Goal: Transaction & Acquisition: Purchase product/service

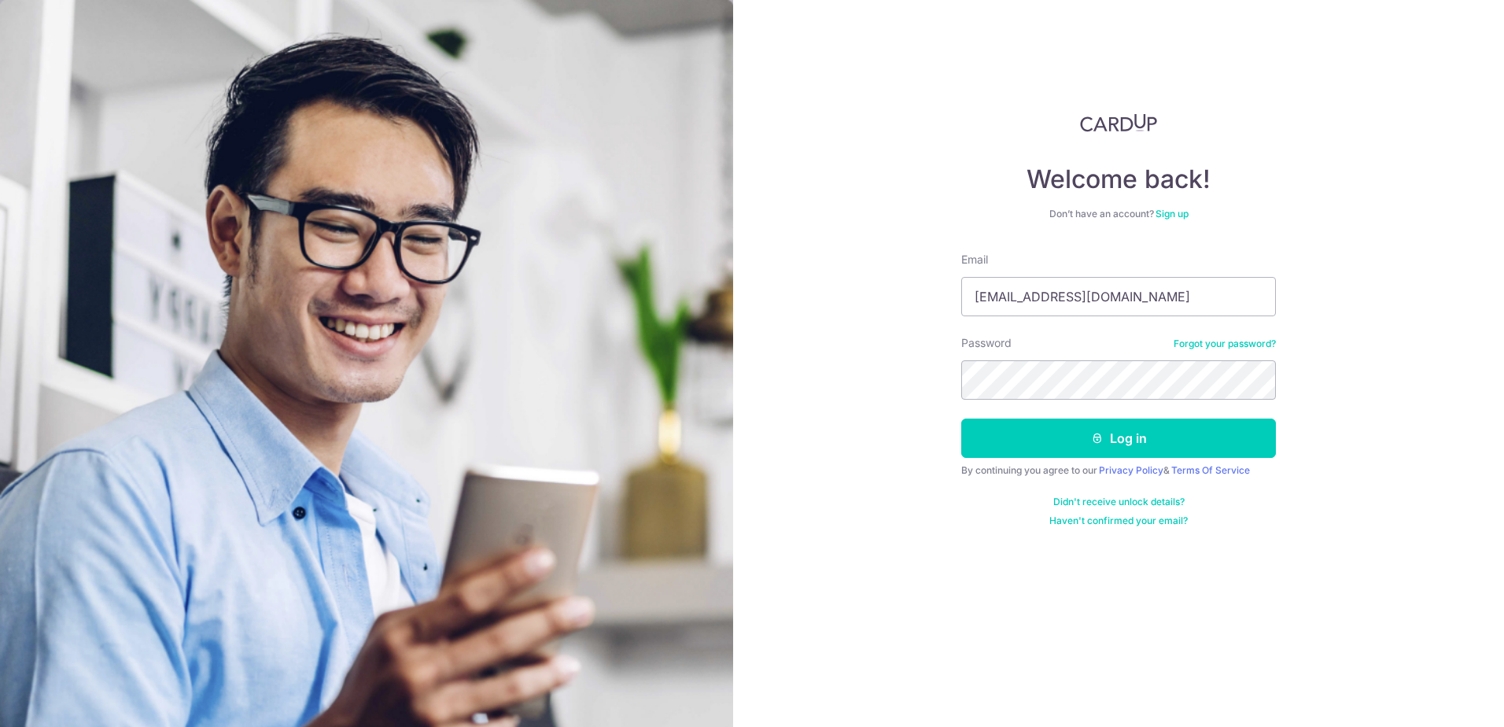
type input "j123004786@gmail.com"
click at [961, 418] on button "Log in" at bounding box center [1118, 437] width 315 height 39
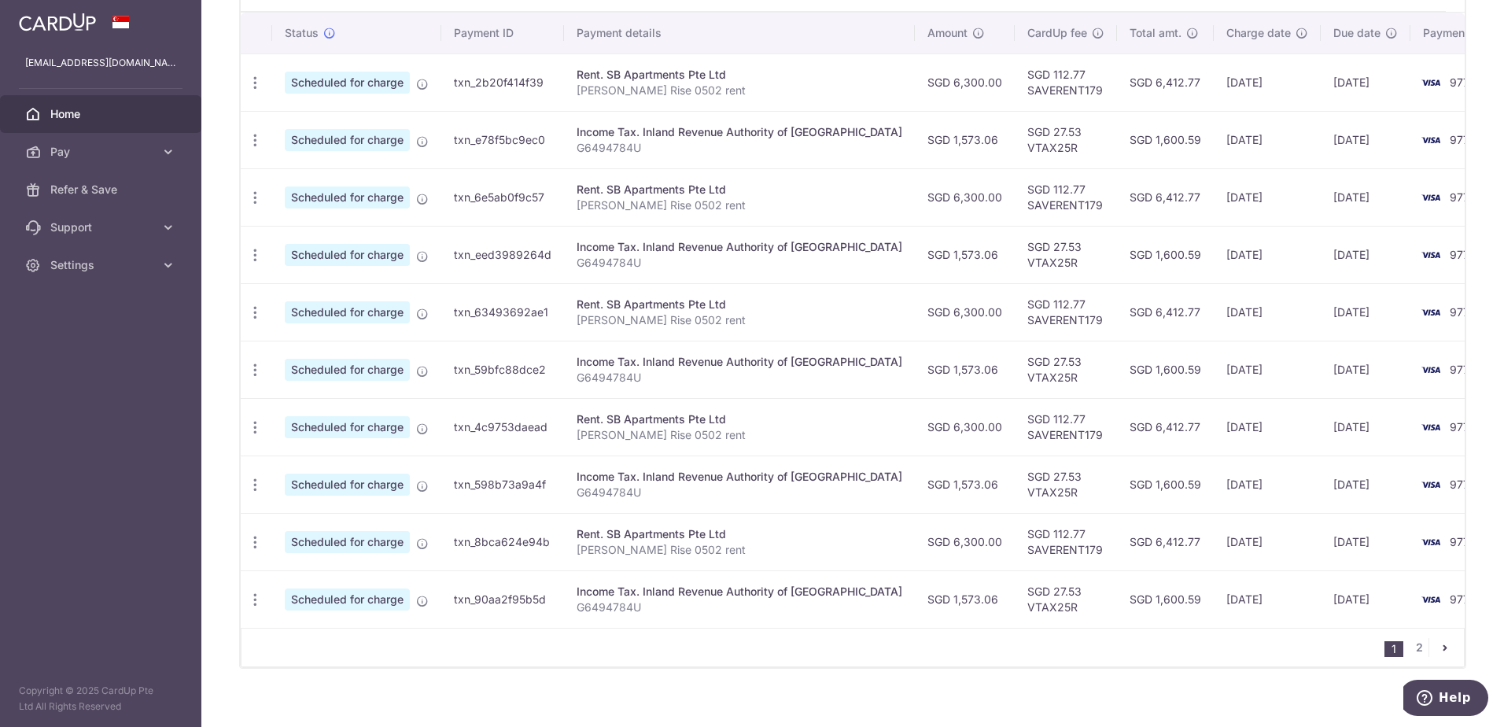
scroll to position [497, 0]
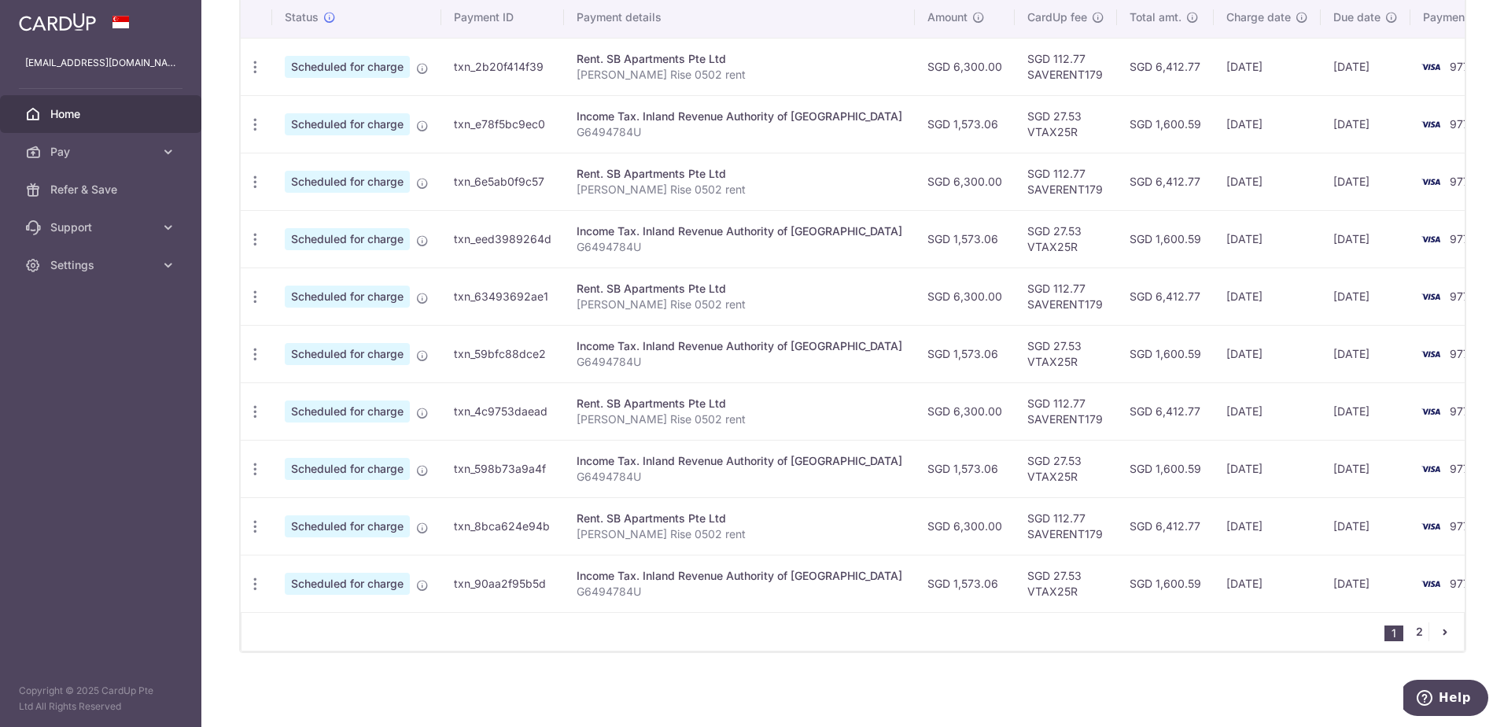
click at [1409, 636] on link "2" at bounding box center [1418, 631] width 19 height 19
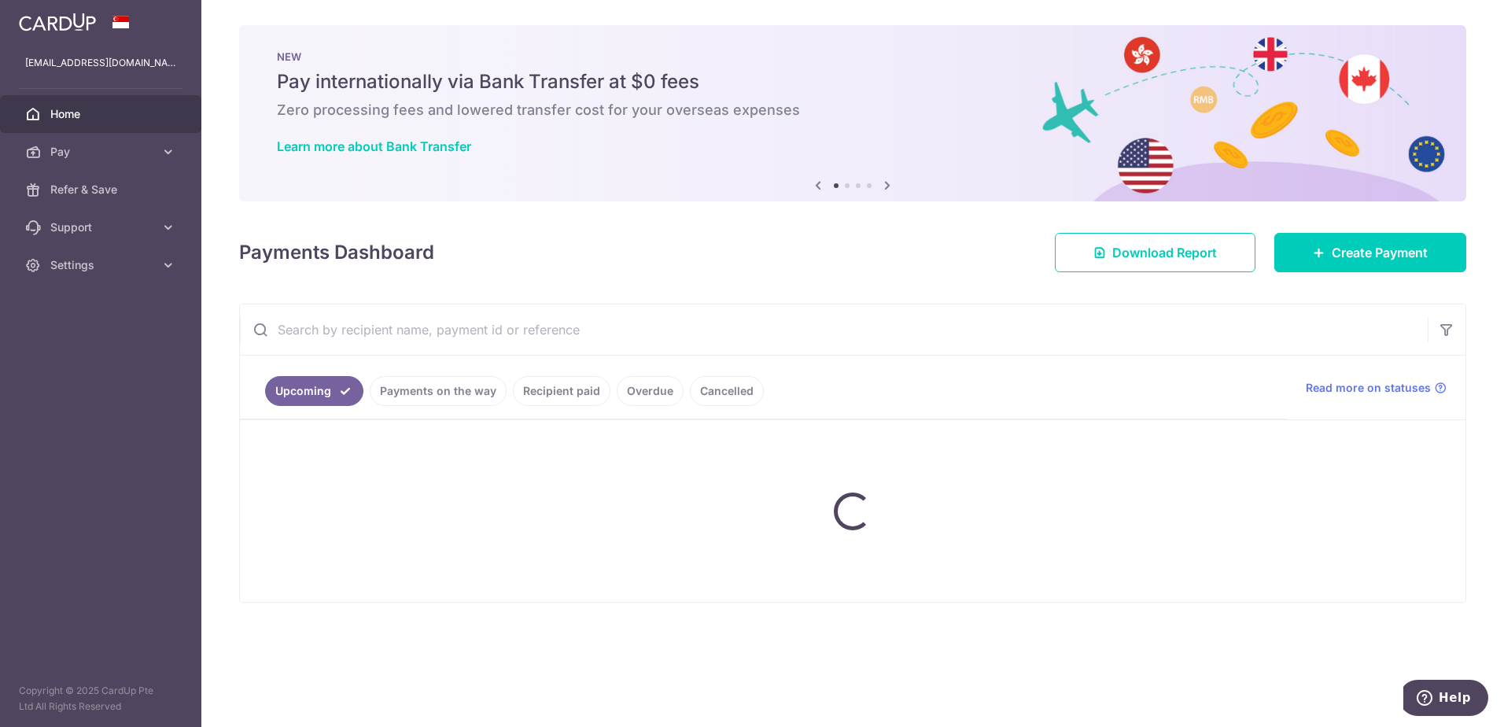
scroll to position [0, 0]
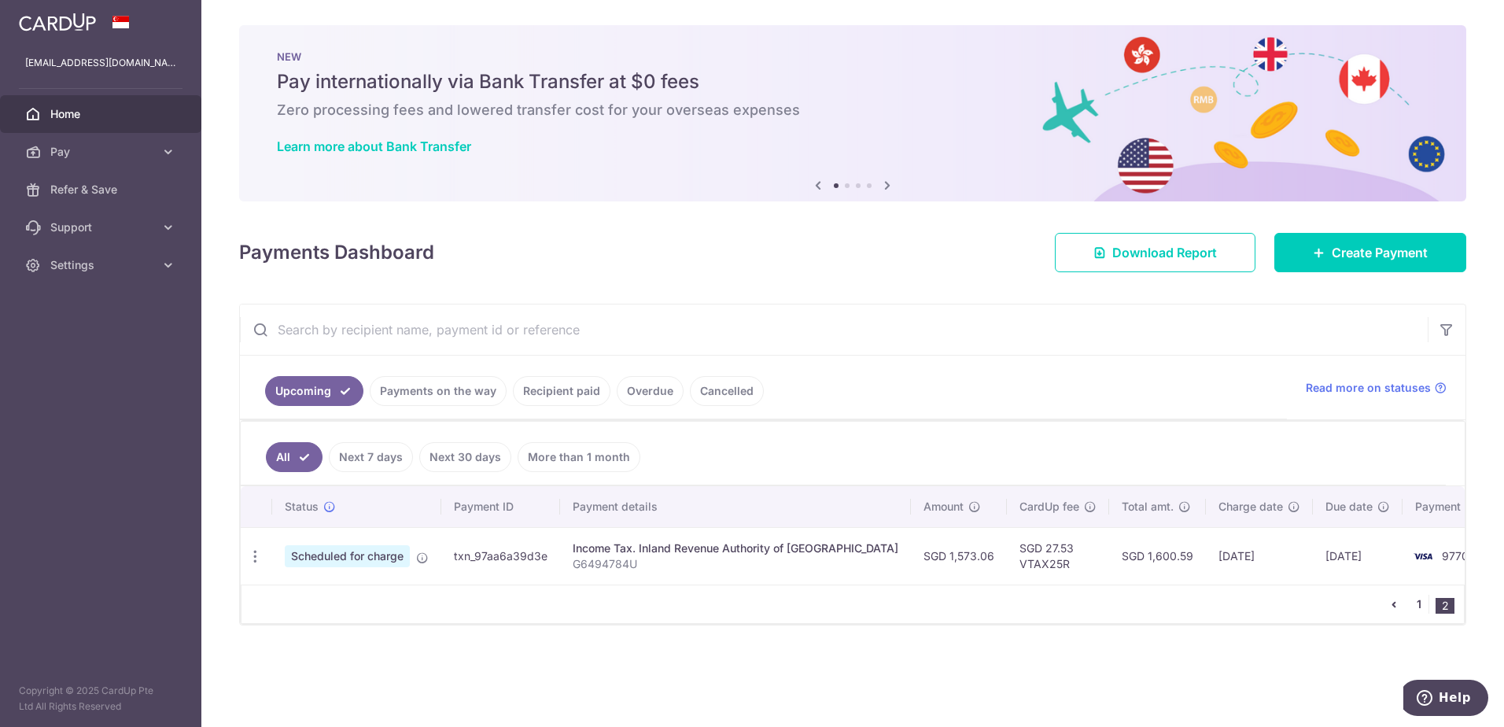
click at [1423, 601] on link "1" at bounding box center [1418, 604] width 19 height 19
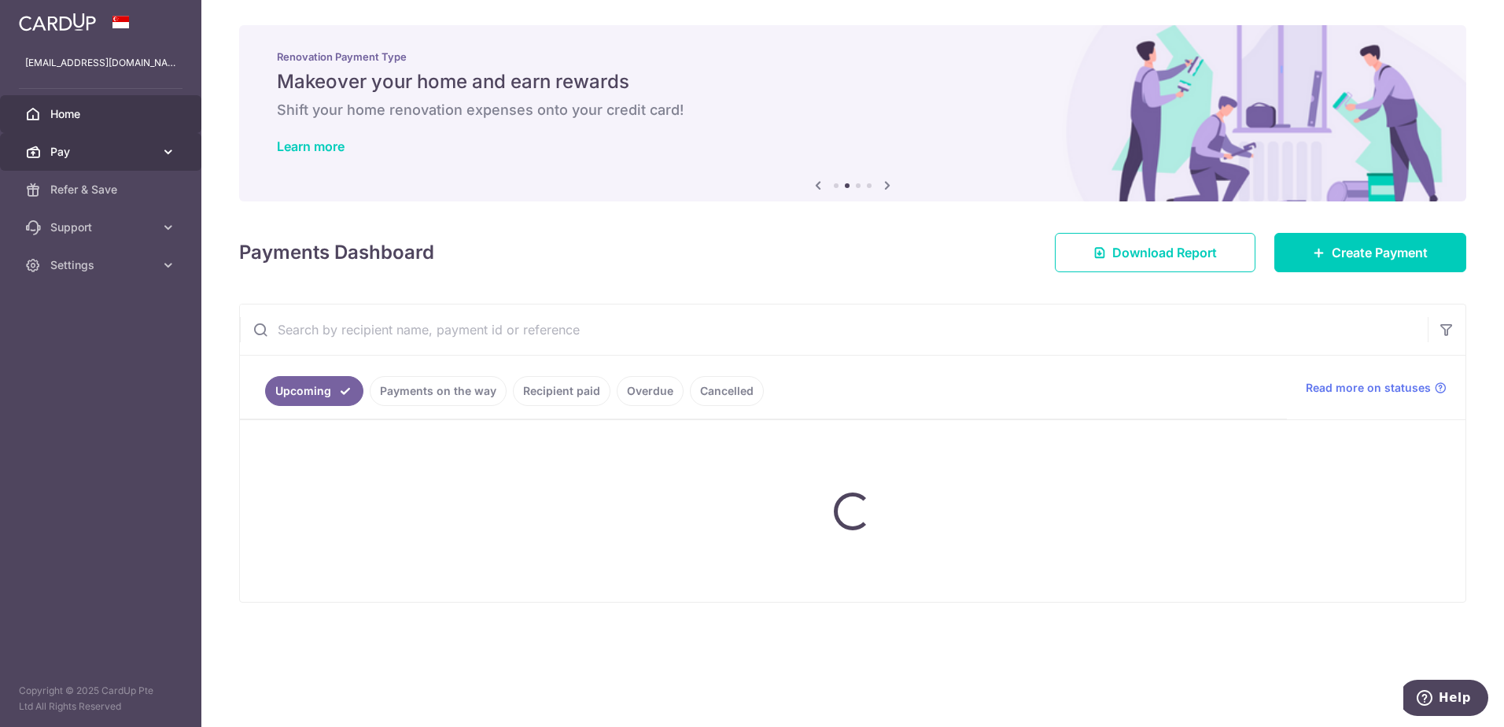
click at [97, 162] on link "Pay" at bounding box center [100, 152] width 201 height 38
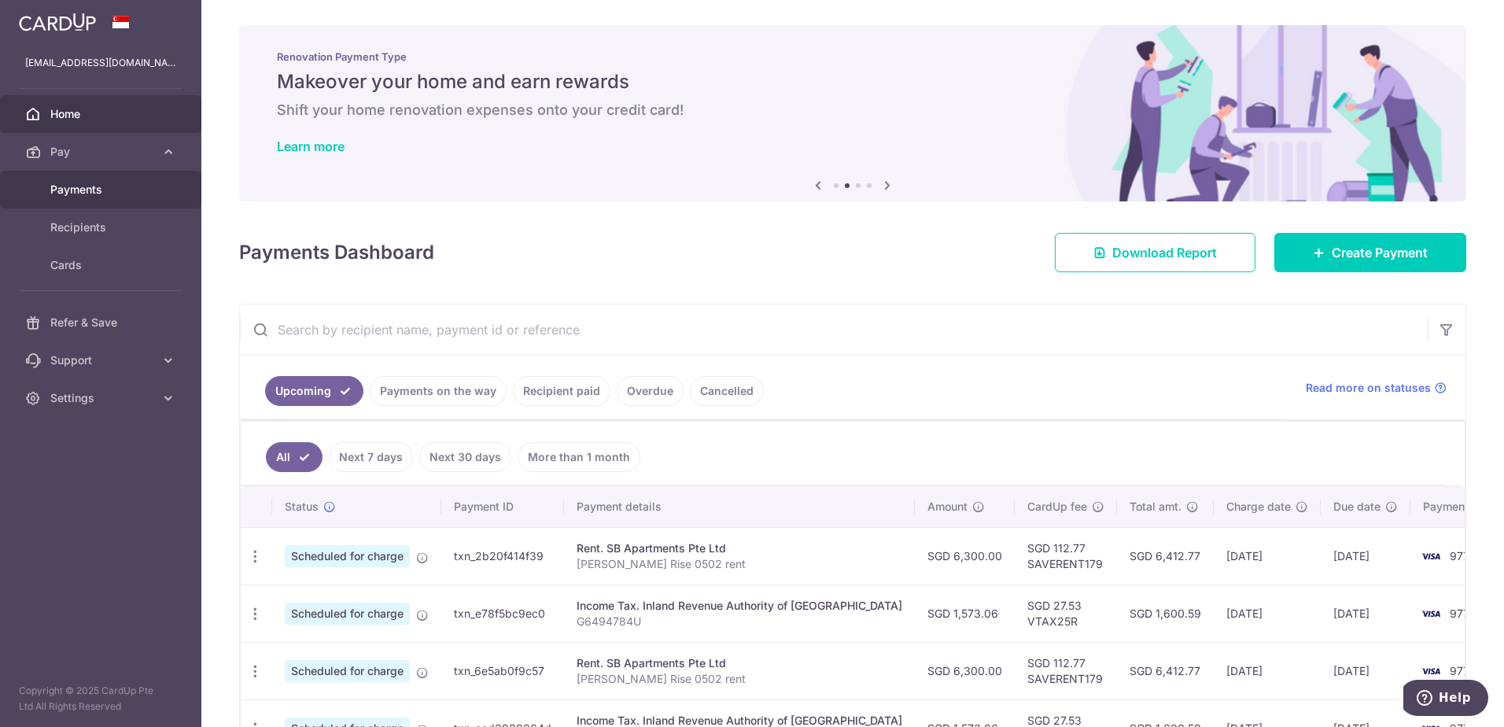
click at [79, 198] on link "Payments" at bounding box center [100, 190] width 201 height 38
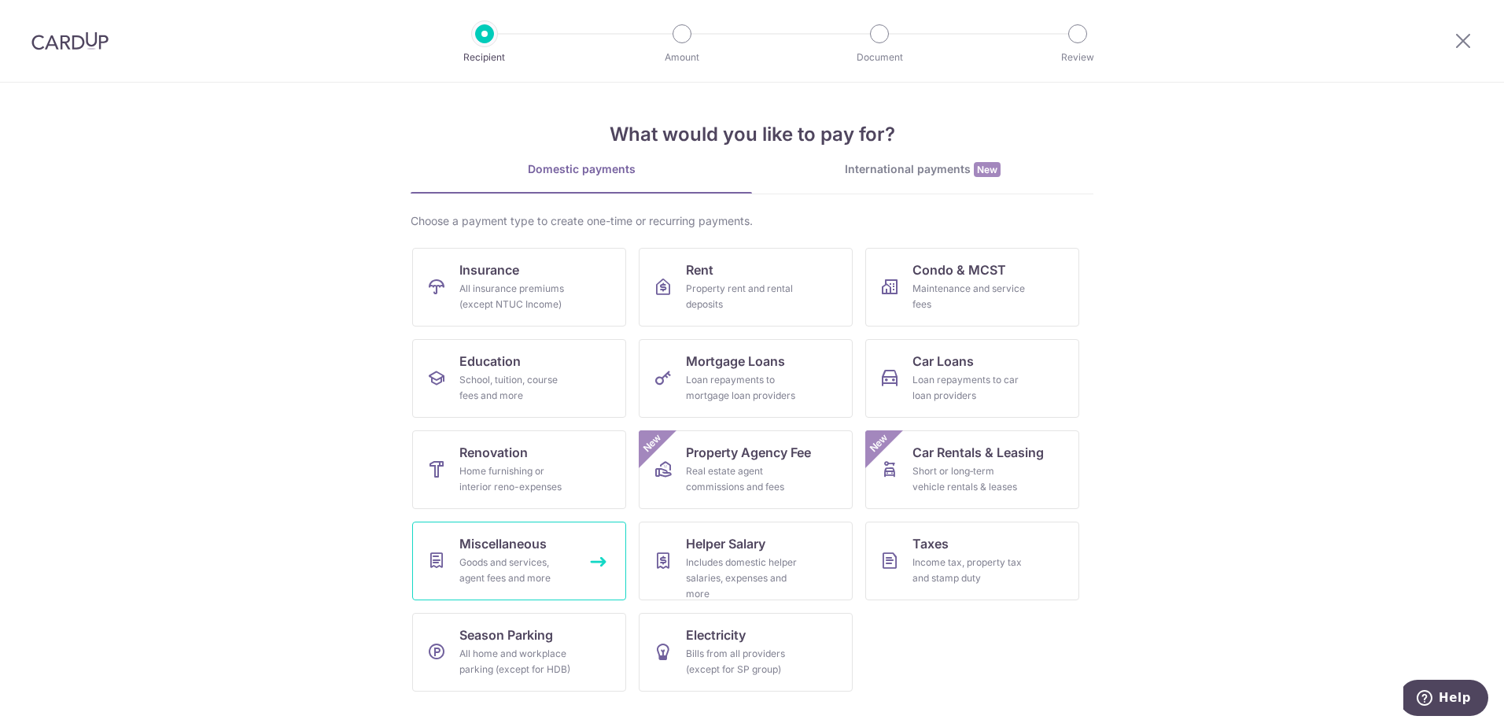
click at [557, 584] on div "Goods and services, agent fees and more" at bounding box center [515, 569] width 113 height 31
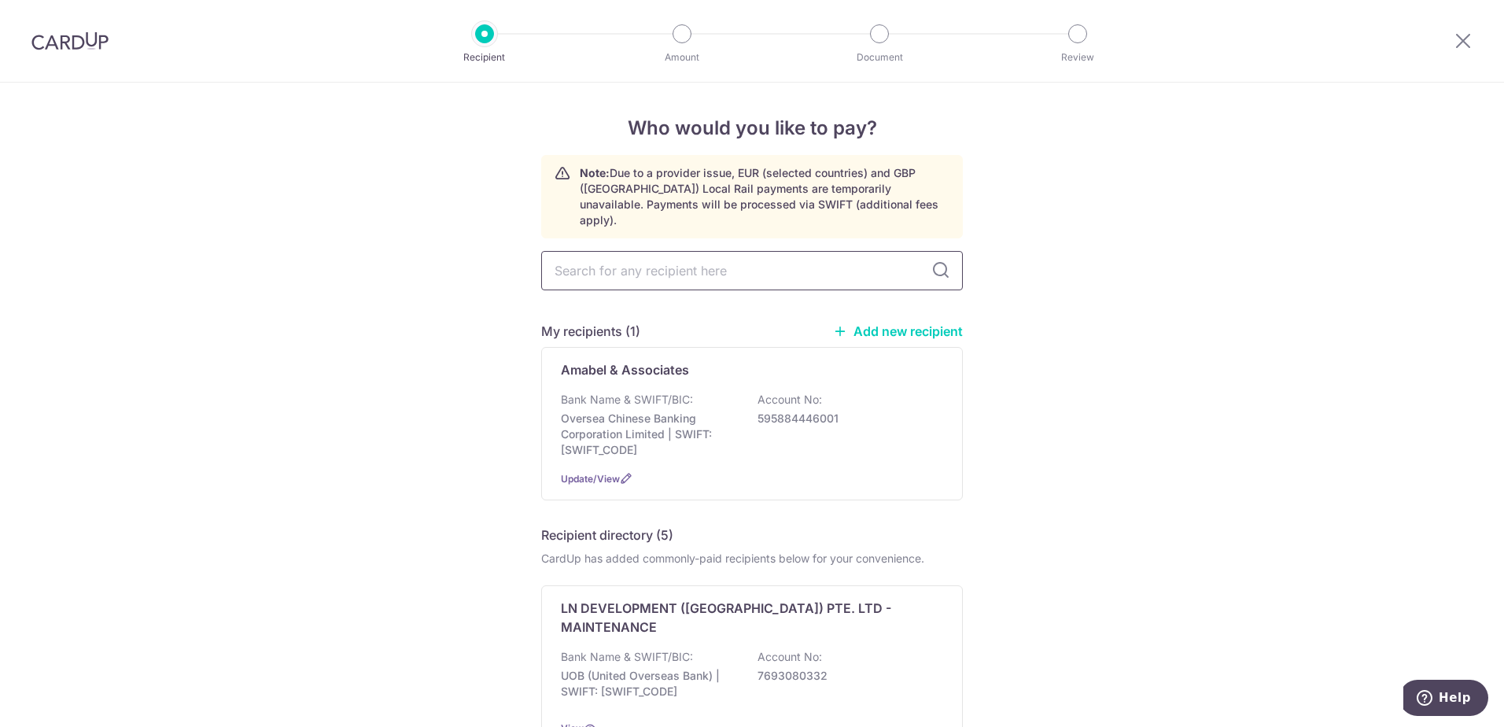
click at [651, 251] on input "text" at bounding box center [752, 270] width 422 height 39
type input "rossette creative"
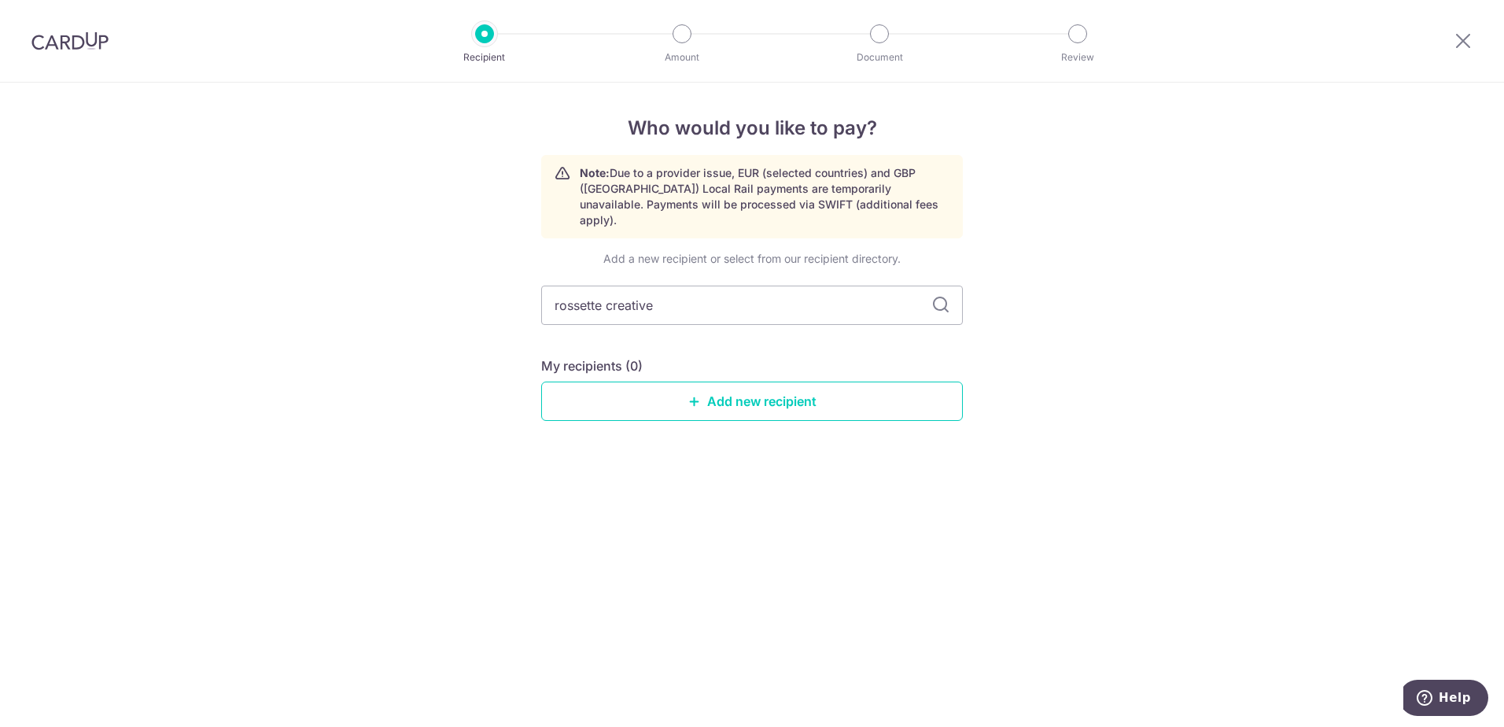
click at [359, 257] on div "Who would you like to pay? Note: Due to a provider issue, EUR (selected countri…" at bounding box center [752, 405] width 1504 height 644
click at [766, 388] on link "Add new recipient" at bounding box center [752, 400] width 422 height 39
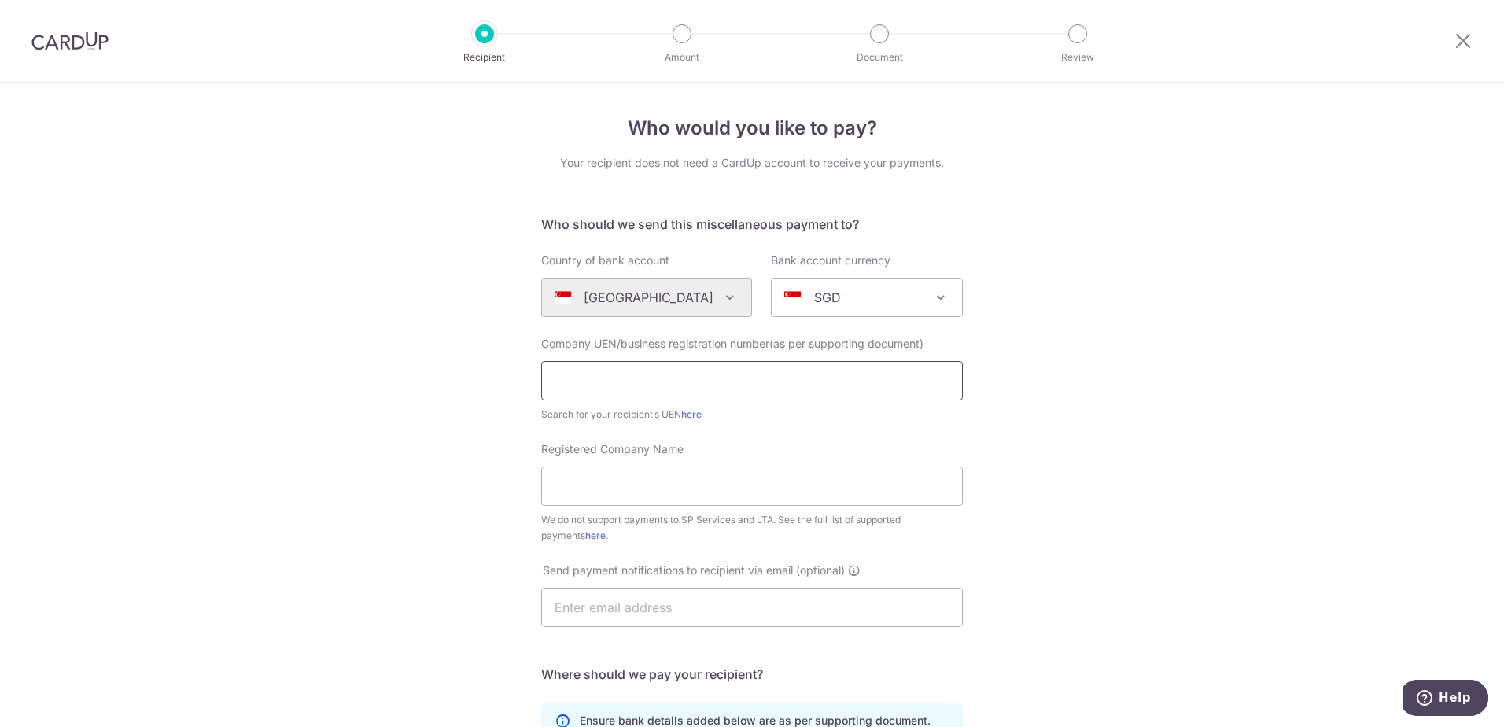
click at [643, 378] on input "text" at bounding box center [752, 380] width 422 height 39
click at [687, 414] on link "here" at bounding box center [691, 414] width 20 height 12
click at [803, 490] on input "Registered Company Name" at bounding box center [752, 485] width 422 height 39
click at [825, 278] on span "SGD" at bounding box center [867, 297] width 190 height 38
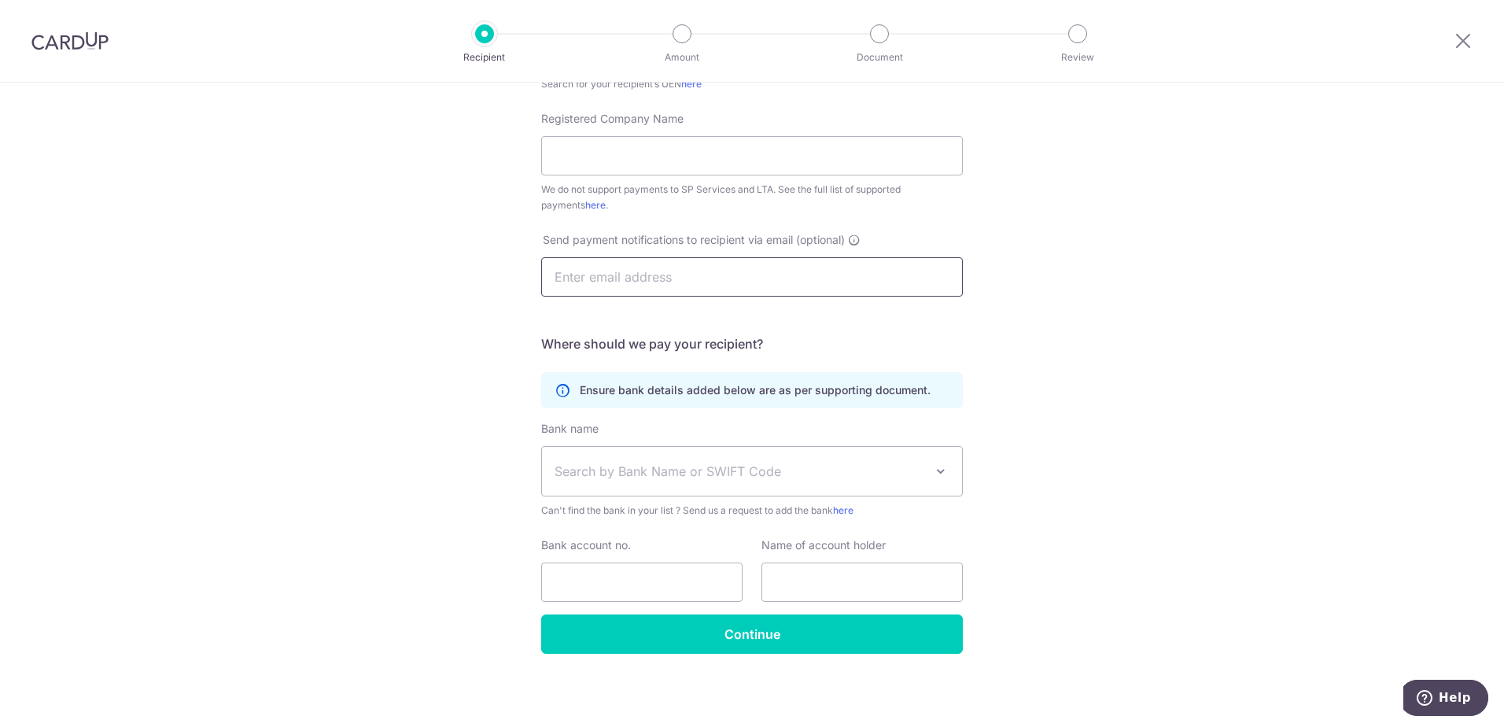
scroll to position [331, 0]
click at [833, 459] on span "Search by Bank Name or SWIFT Code" at bounding box center [752, 470] width 420 height 49
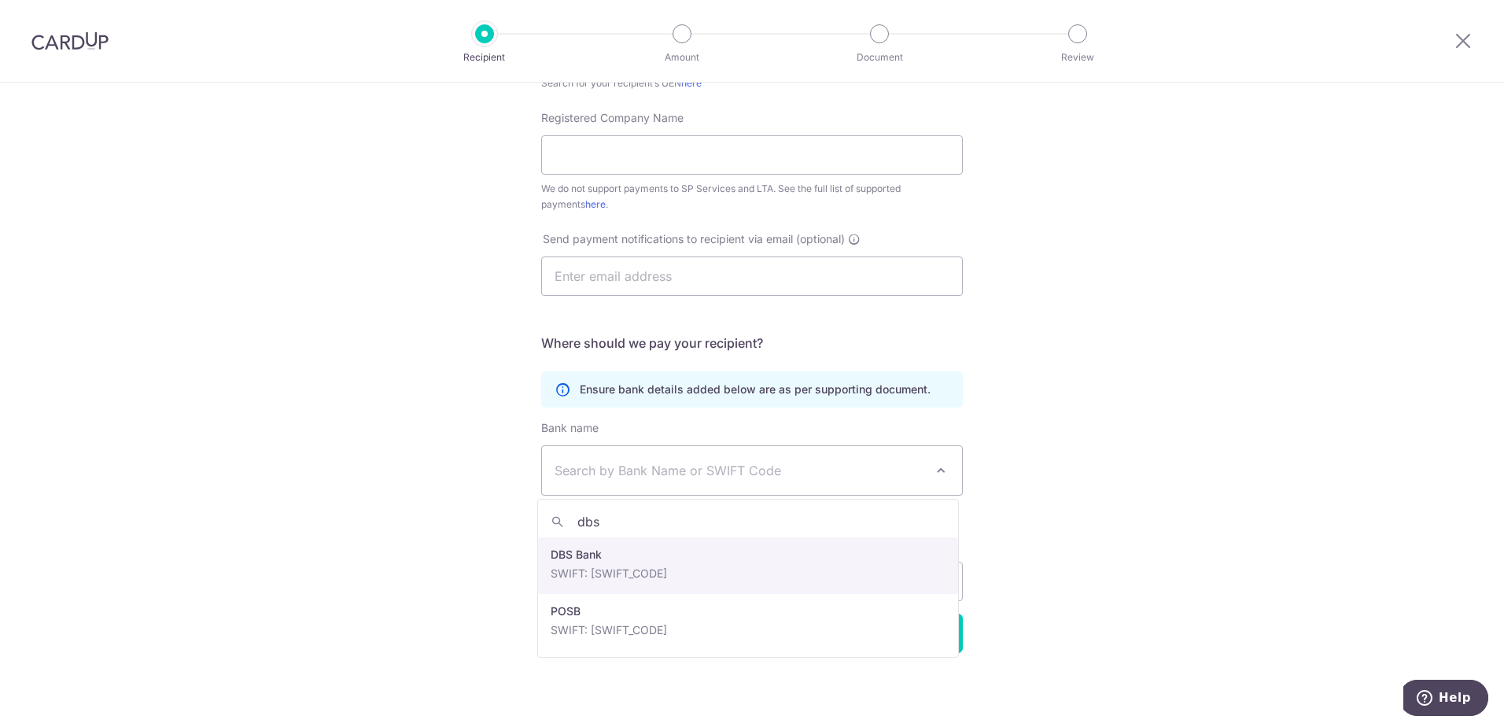
type input "dbs"
select select "6"
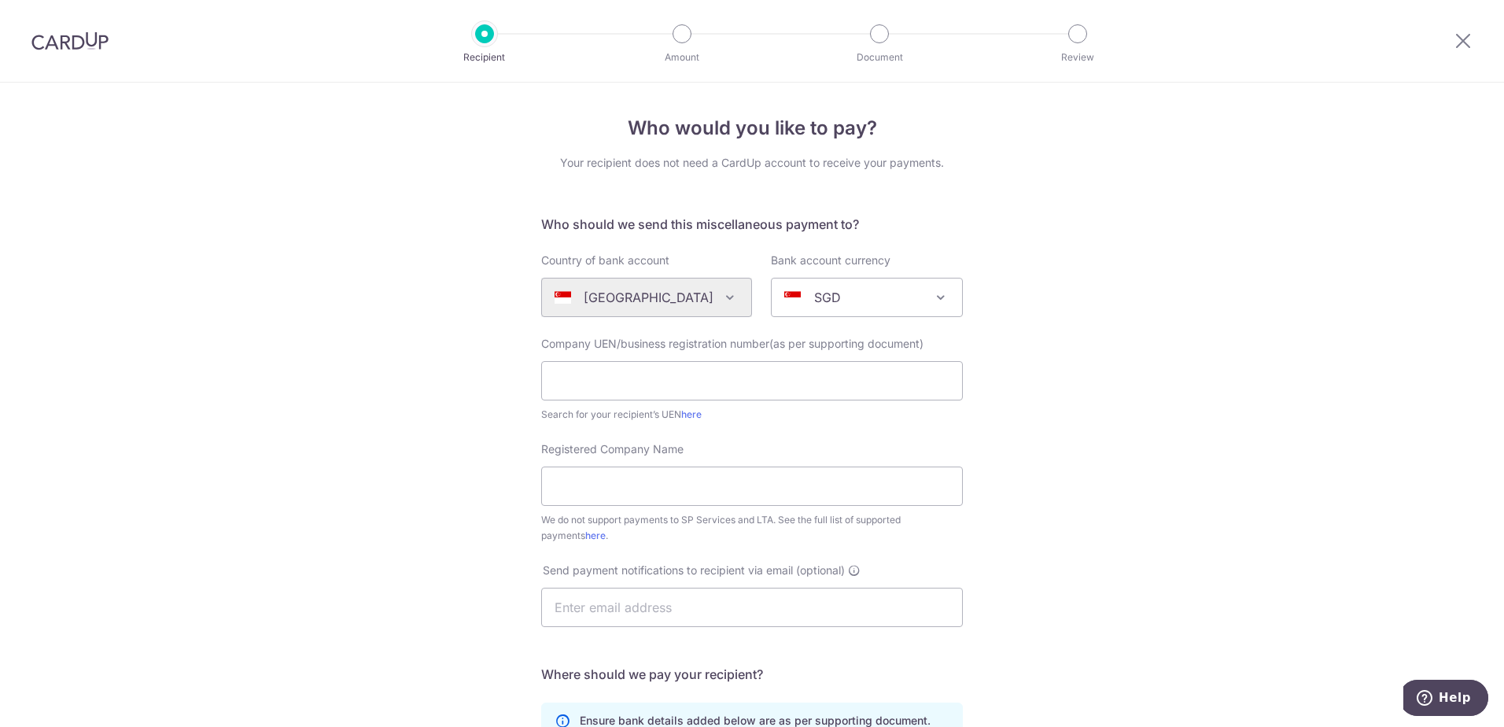
scroll to position [79, 0]
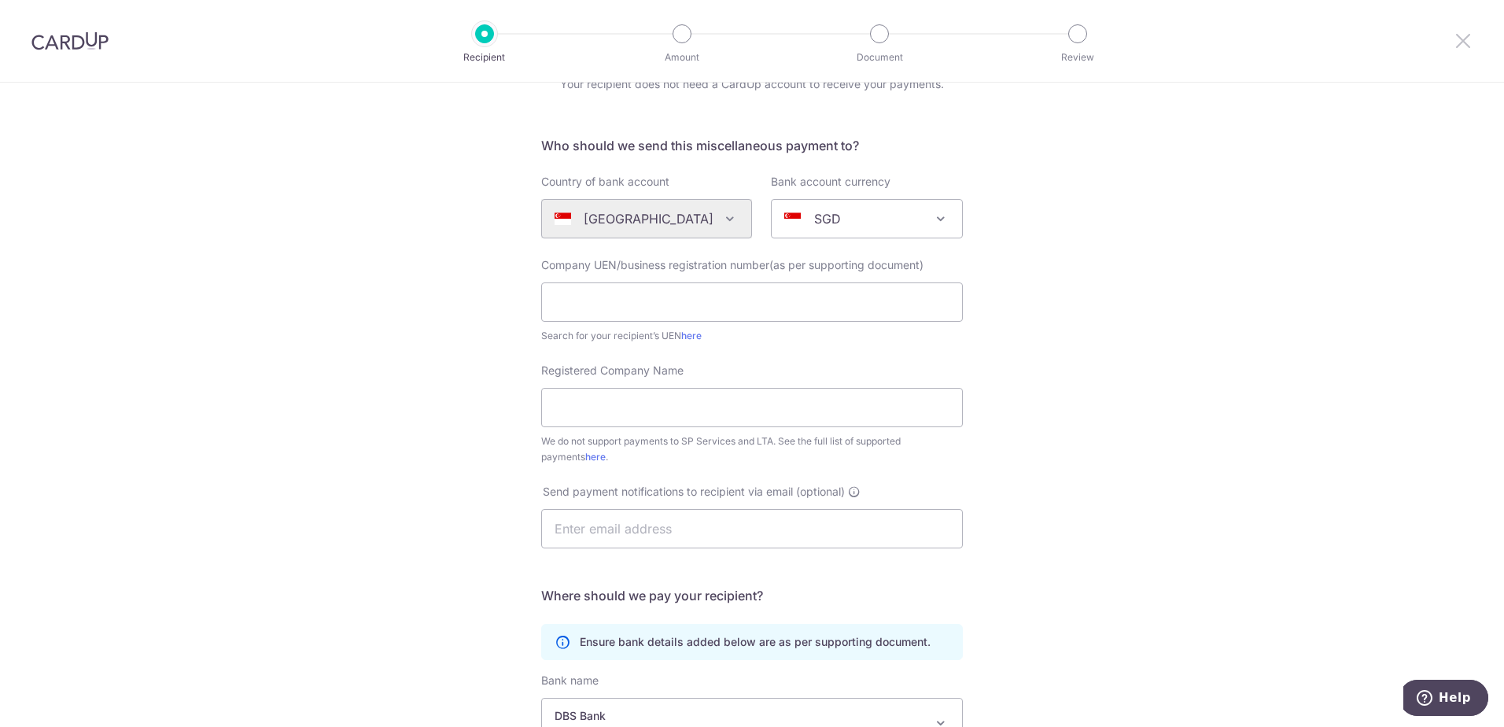
drag, startPoint x: 1460, startPoint y: 47, endPoint x: 843, endPoint y: 64, distance: 617.6
click at [1460, 47] on icon at bounding box center [1462, 41] width 19 height 20
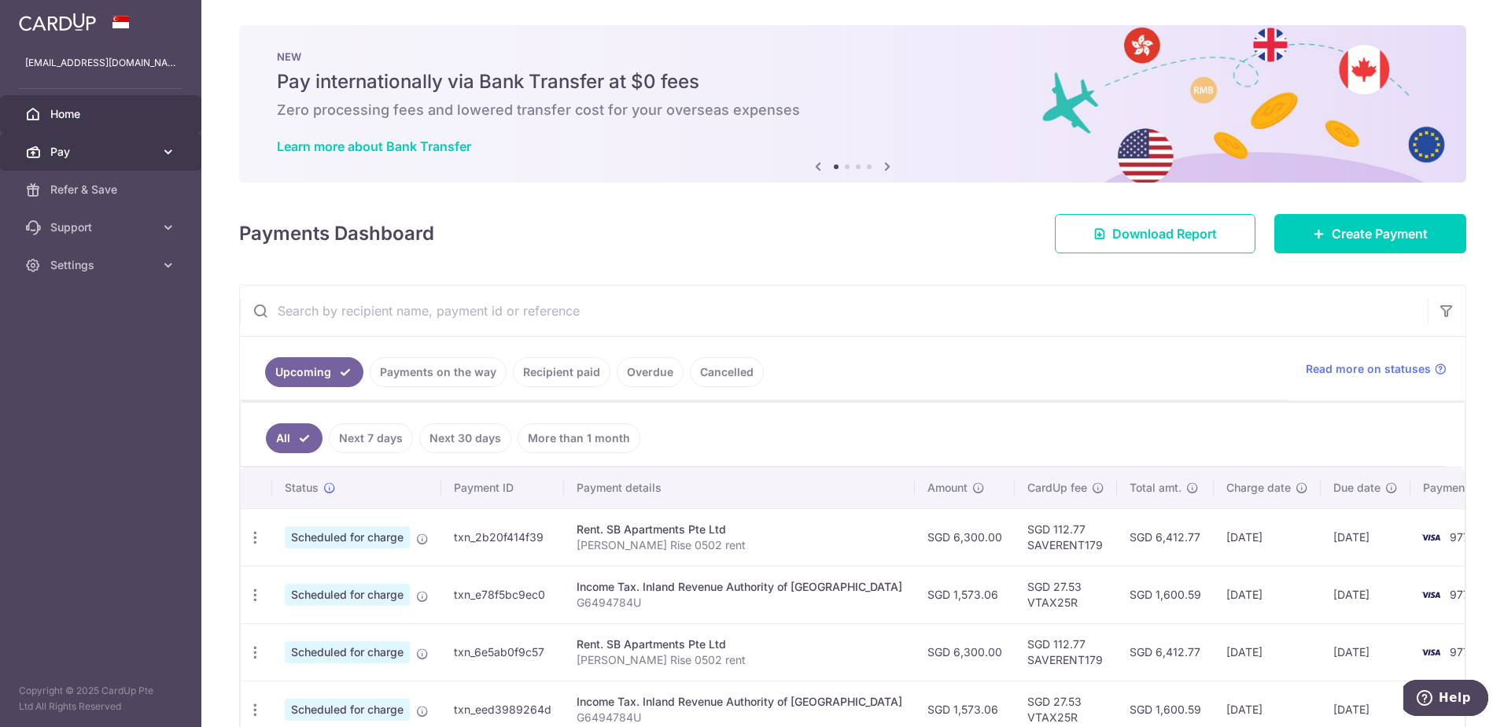
click at [153, 156] on span "Pay" at bounding box center [102, 152] width 104 height 16
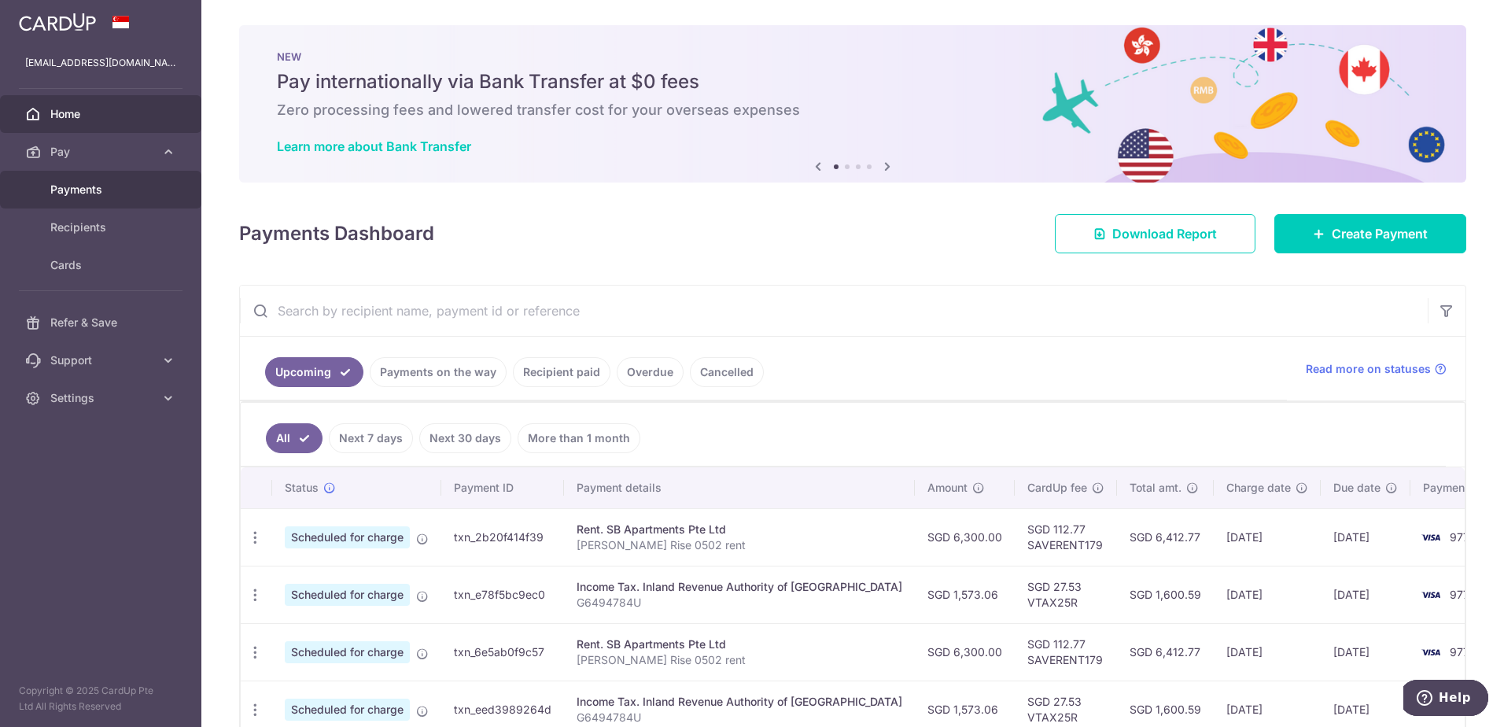
click at [76, 193] on span "Payments" at bounding box center [102, 190] width 104 height 16
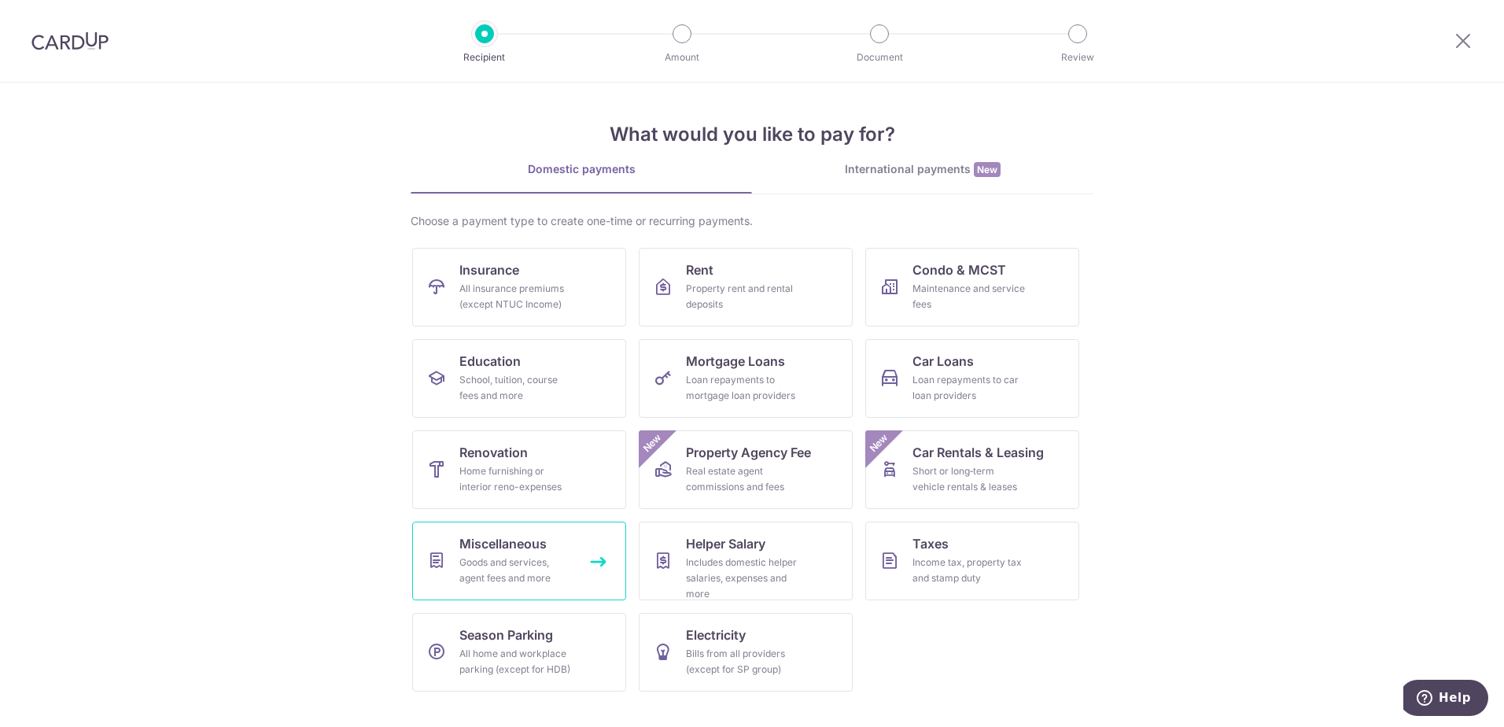
click at [467, 569] on div "Goods and services, agent fees and more" at bounding box center [515, 569] width 113 height 31
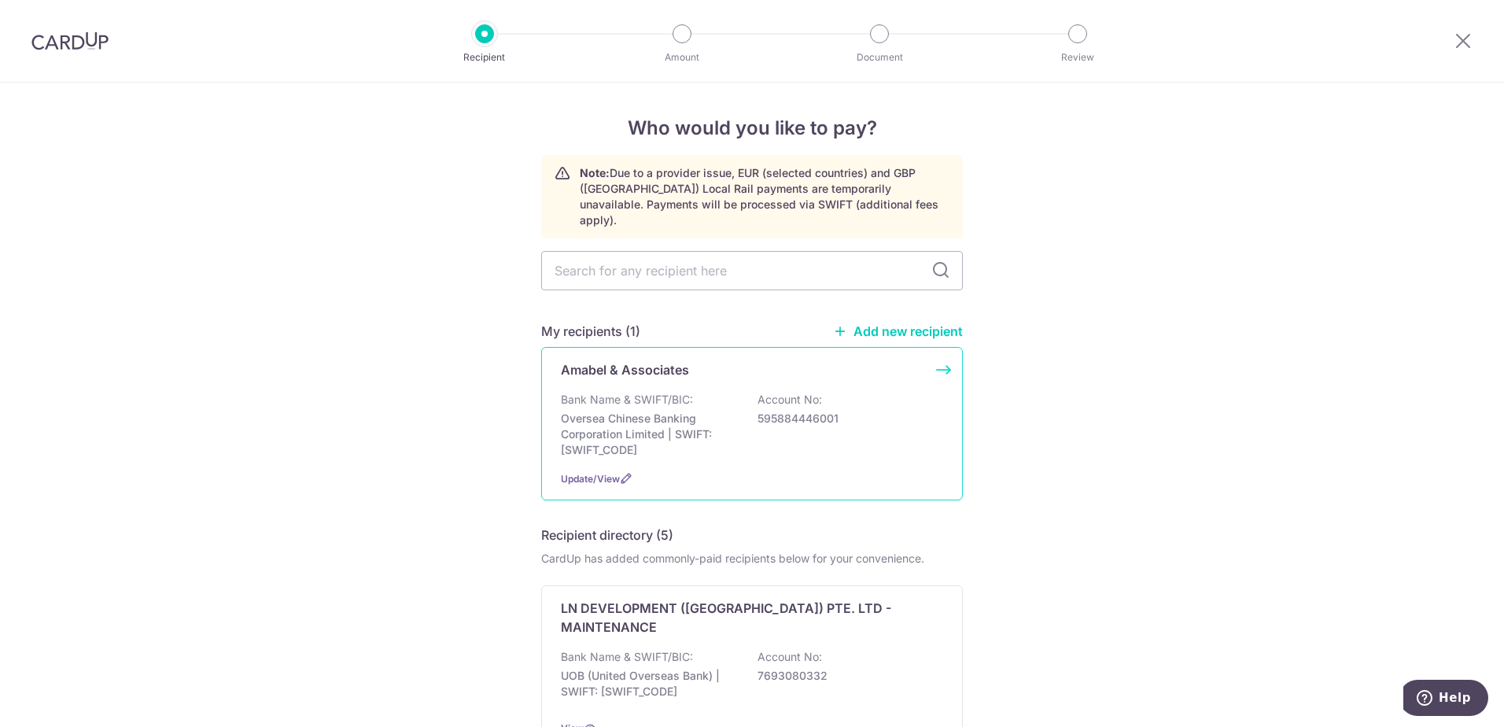
click at [859, 392] on div "Bank Name & SWIFT/BIC: Oversea Chinese Banking Corporation Limited | SWIFT: [SW…" at bounding box center [752, 425] width 382 height 66
click at [939, 355] on div "Amabel & Associates Bank Name & SWIFT/BIC: Oversea Chinese Banking Corporation …" at bounding box center [752, 423] width 422 height 153
click at [602, 473] on span "Update/View" at bounding box center [590, 479] width 59 height 12
click at [610, 473] on span "Update/View" at bounding box center [590, 479] width 59 height 12
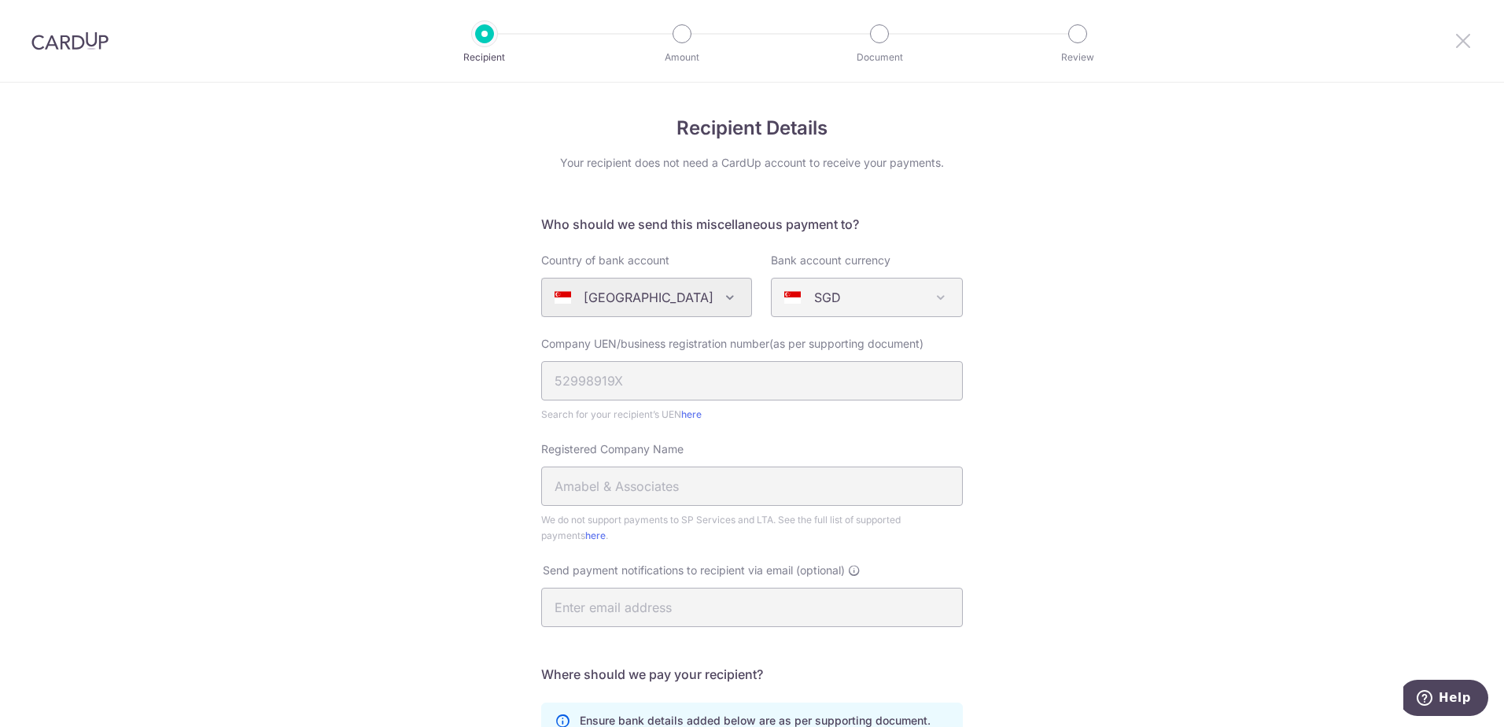
drag, startPoint x: 1470, startPoint y: 42, endPoint x: 818, endPoint y: 68, distance: 652.5
click at [1470, 42] on icon at bounding box center [1462, 41] width 19 height 20
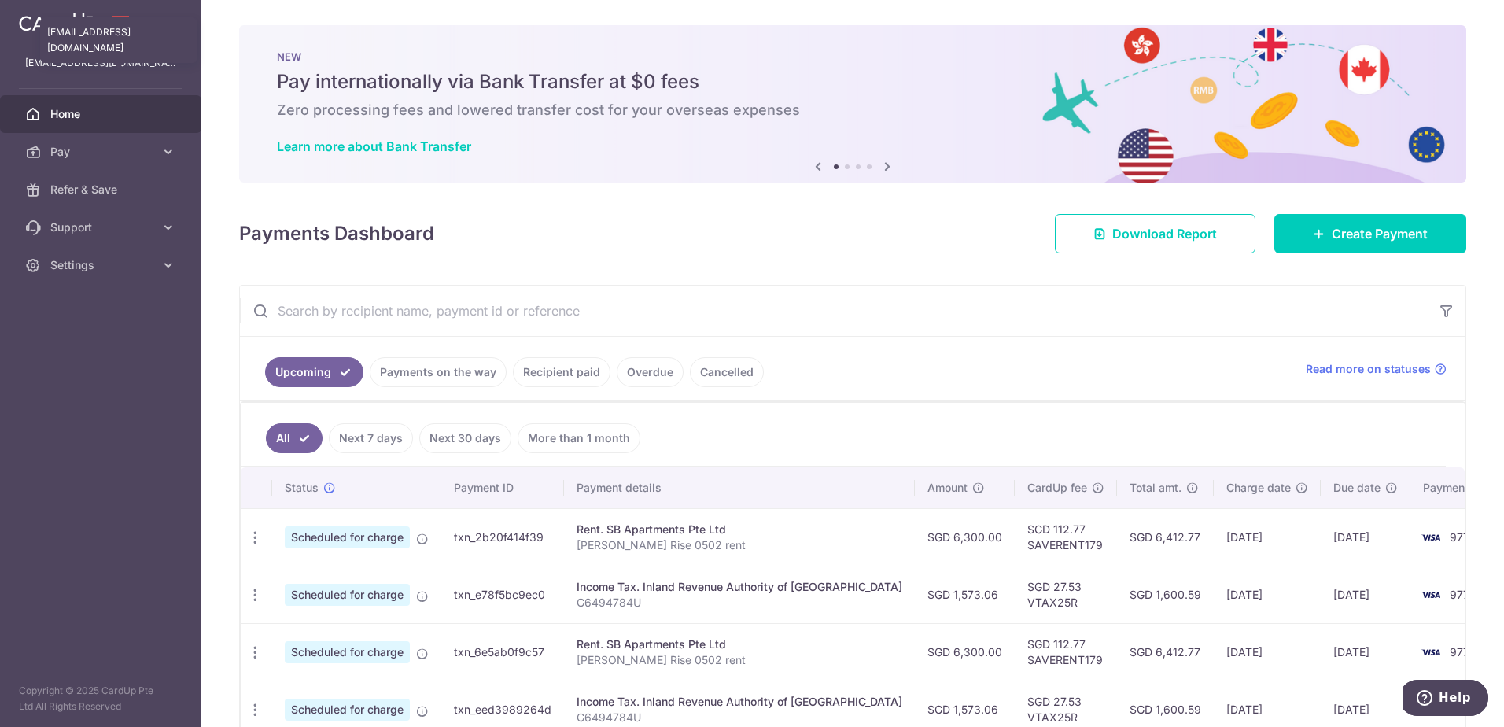
click at [98, 61] on p "[EMAIL_ADDRESS][DOMAIN_NAME]" at bounding box center [100, 63] width 151 height 16
click at [95, 266] on span "Settings" at bounding box center [102, 265] width 104 height 16
click at [83, 305] on span "Account" at bounding box center [102, 303] width 104 height 16
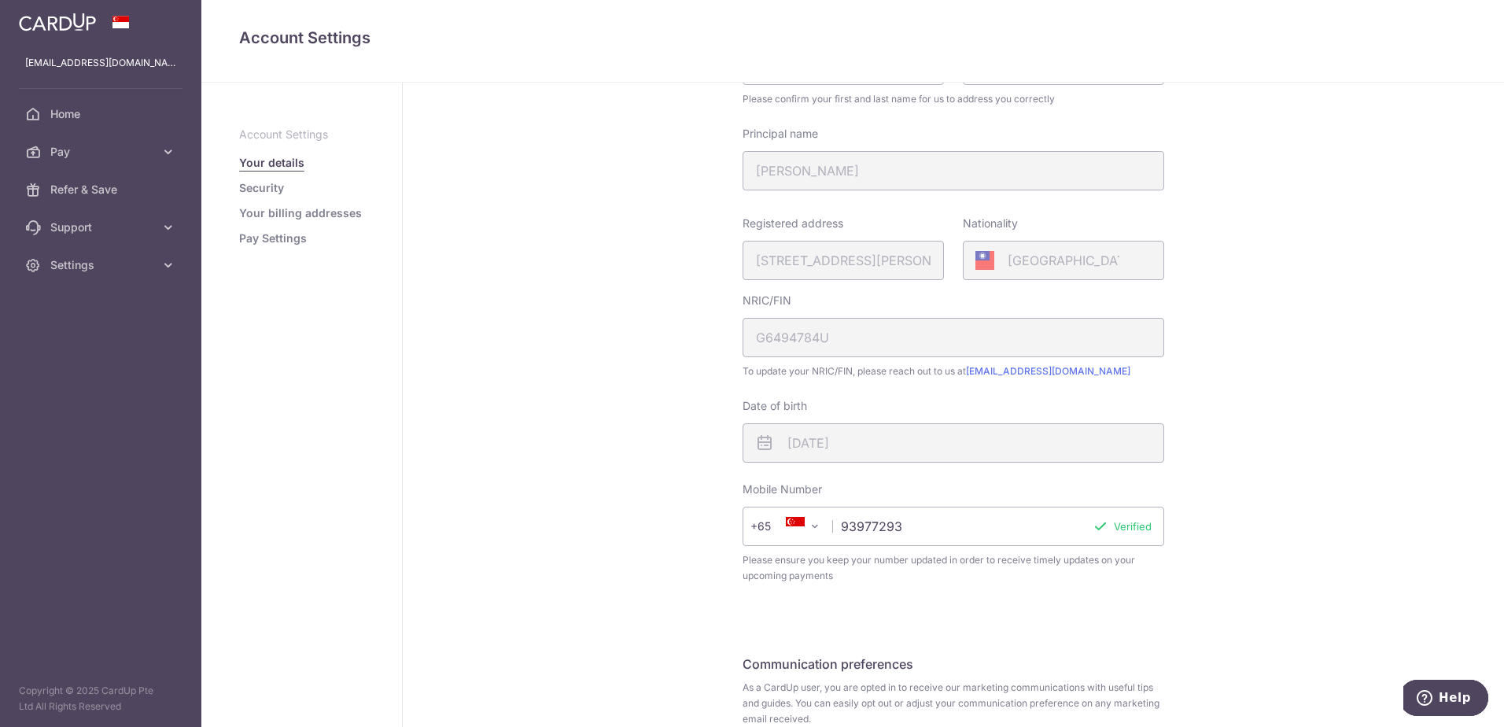
scroll to position [282, 0]
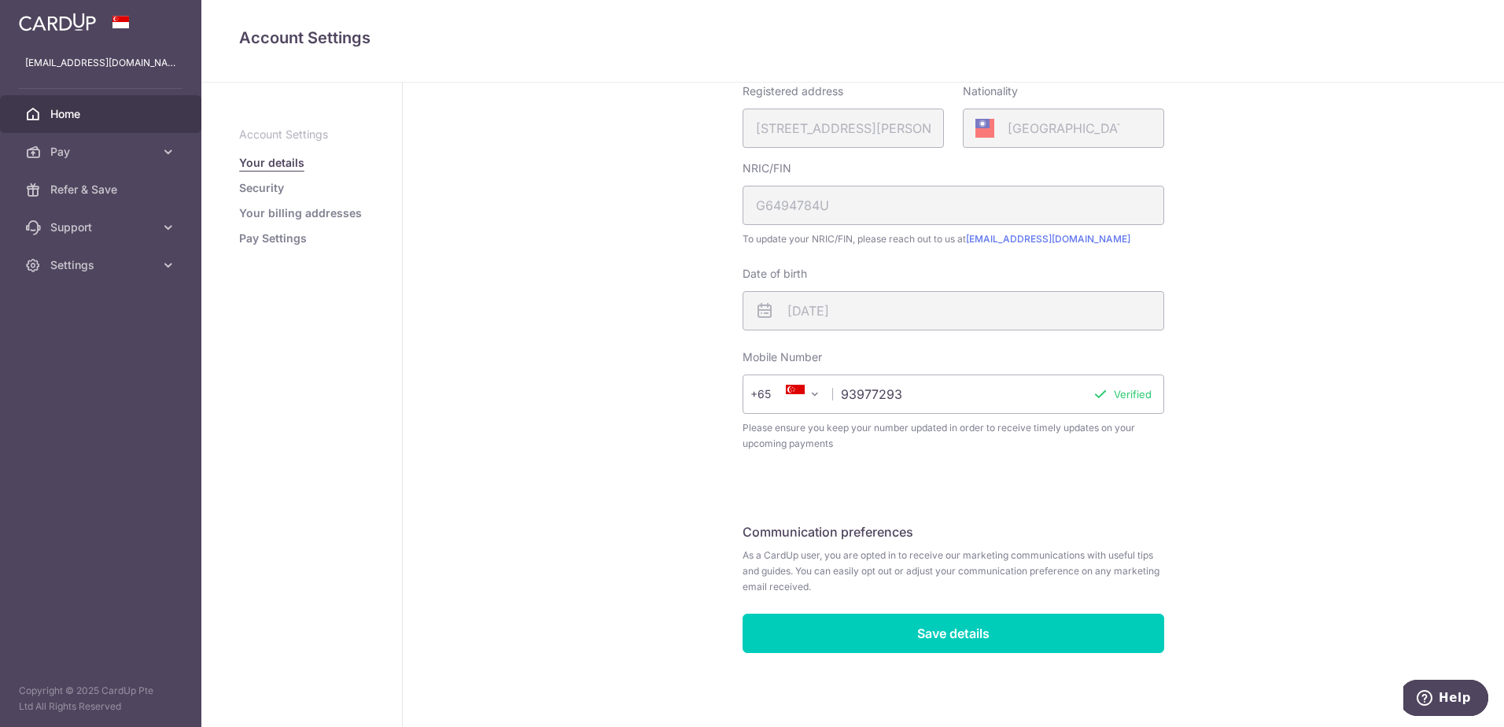
click at [80, 106] on span "Home" at bounding box center [102, 114] width 104 height 16
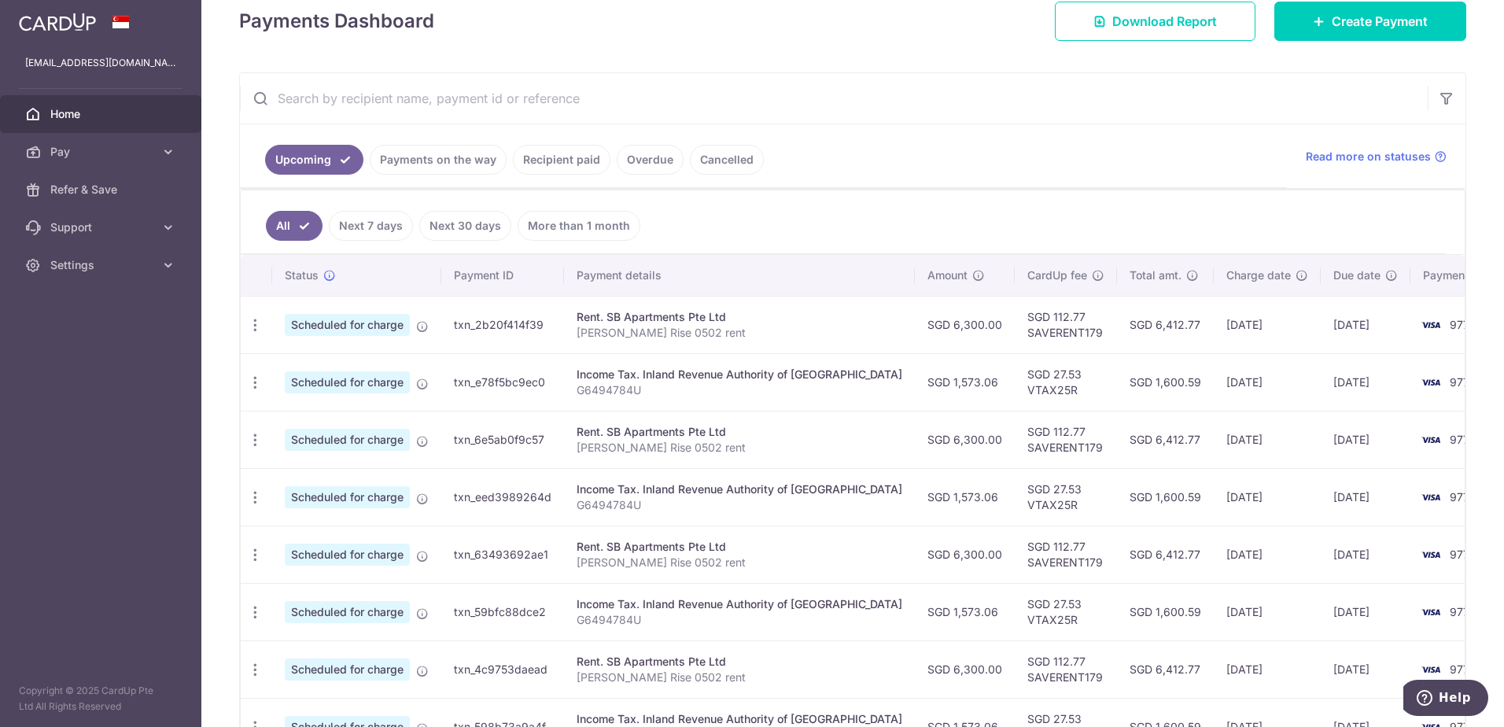
scroll to position [236, 0]
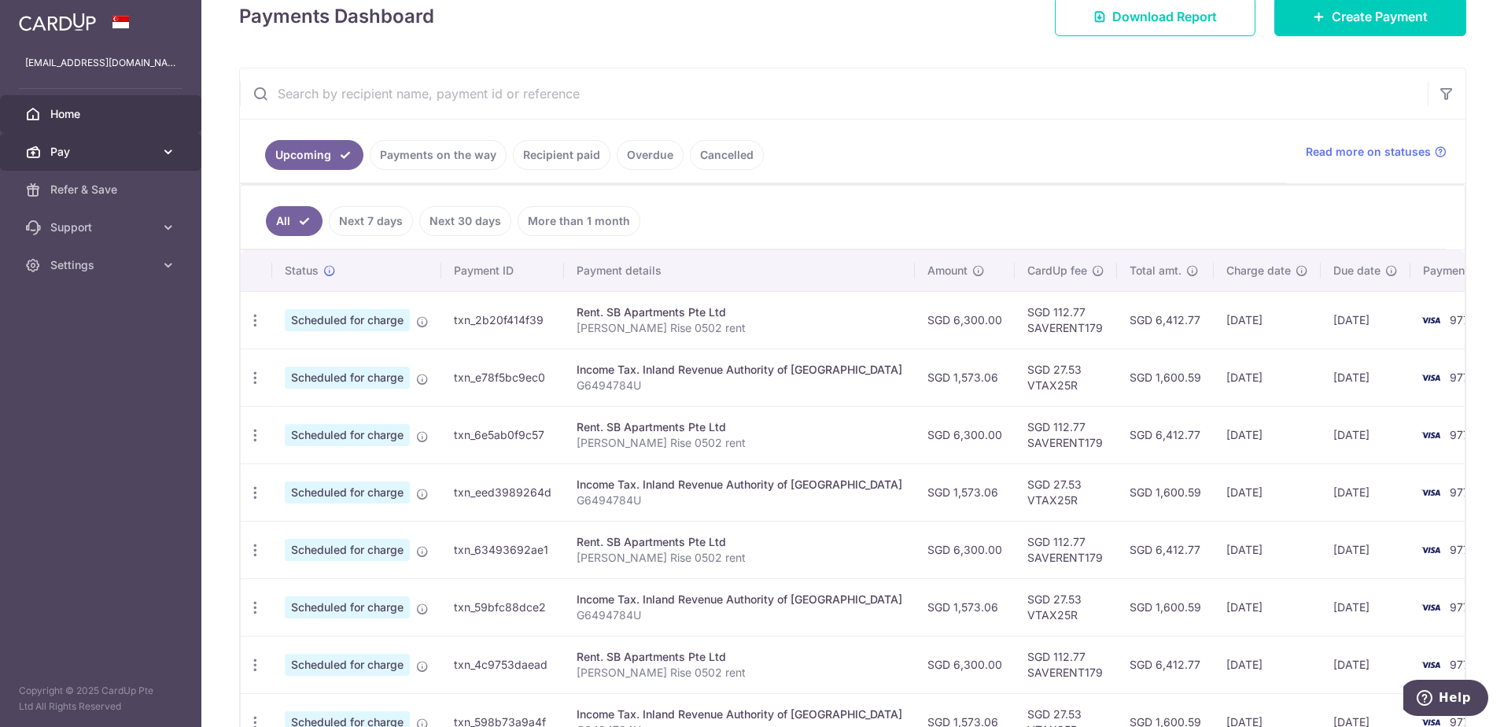
click at [118, 160] on link "Pay" at bounding box center [100, 152] width 201 height 38
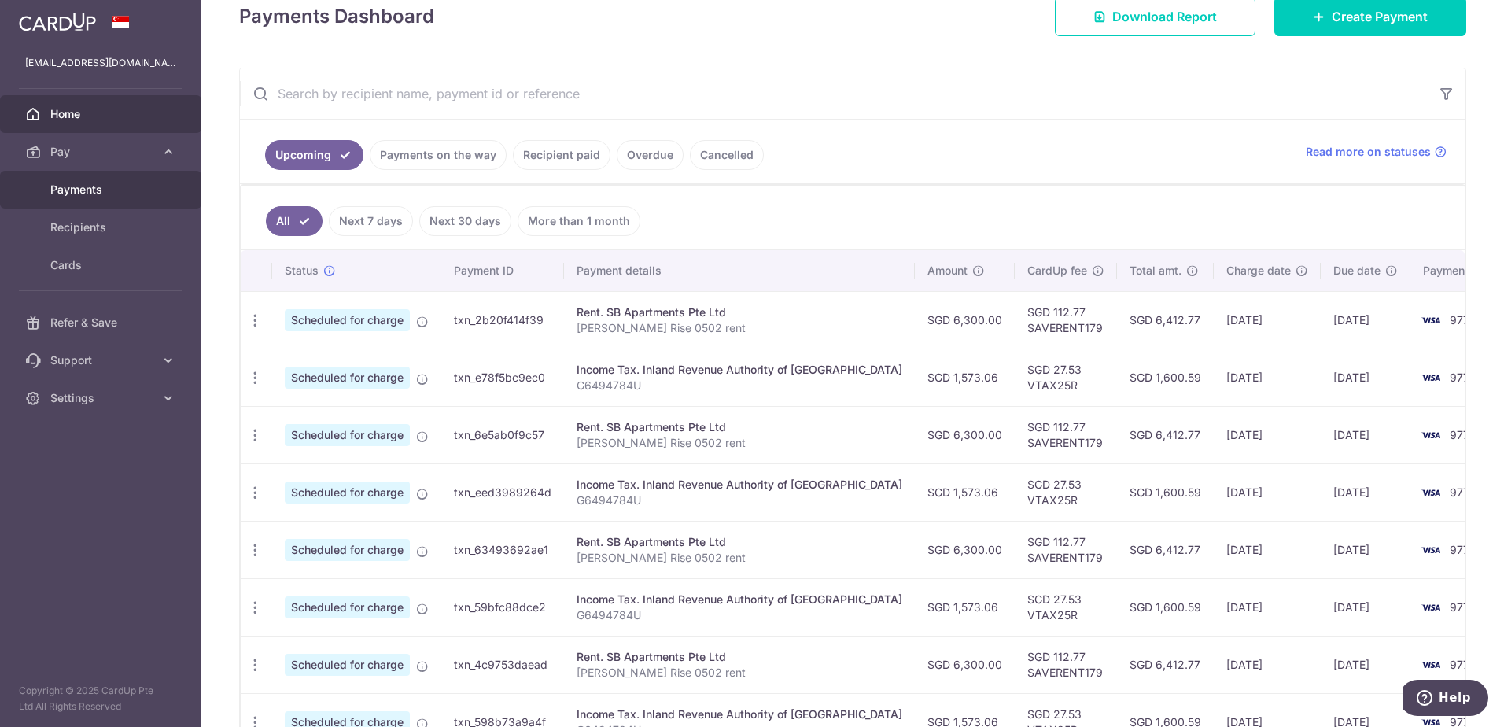
click at [91, 198] on link "Payments" at bounding box center [100, 190] width 201 height 38
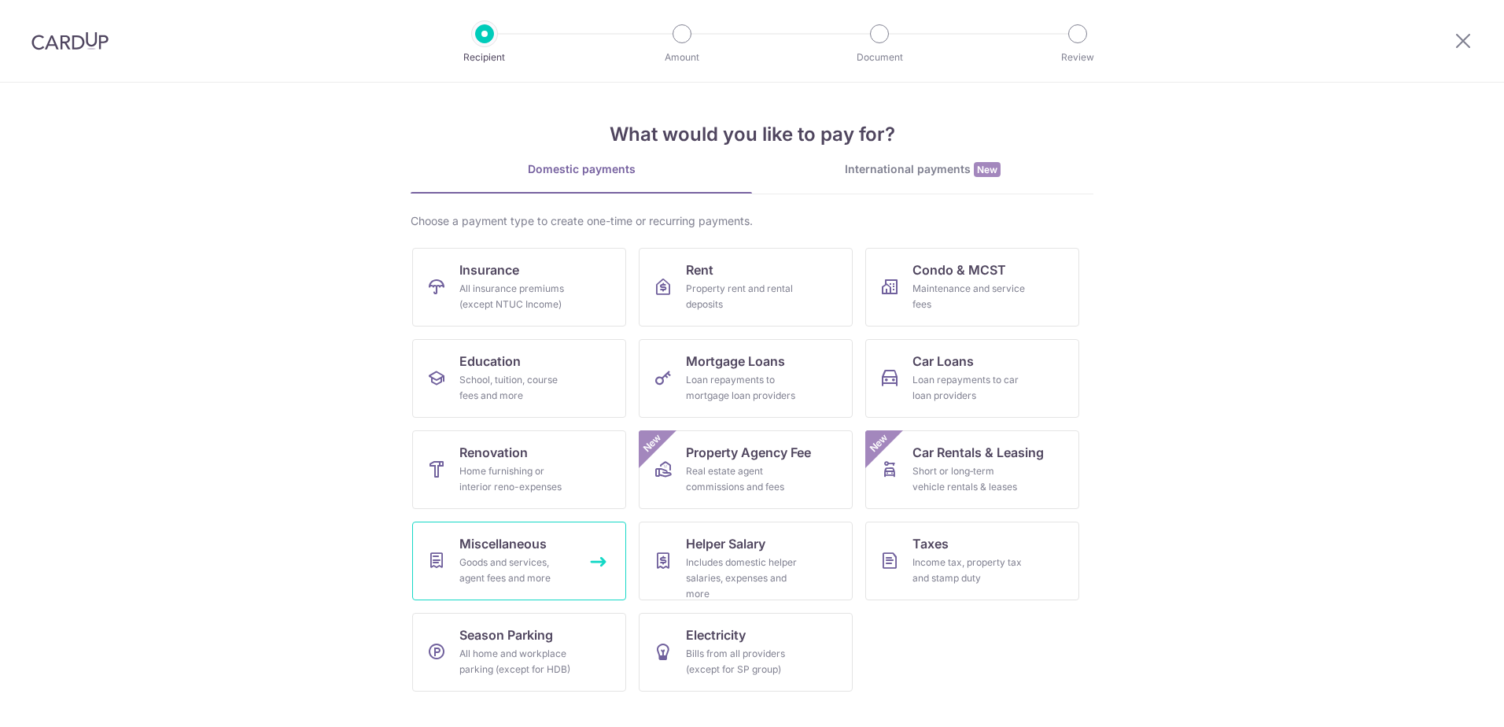
click at [554, 560] on div "Goods and services, agent fees and more" at bounding box center [515, 569] width 113 height 31
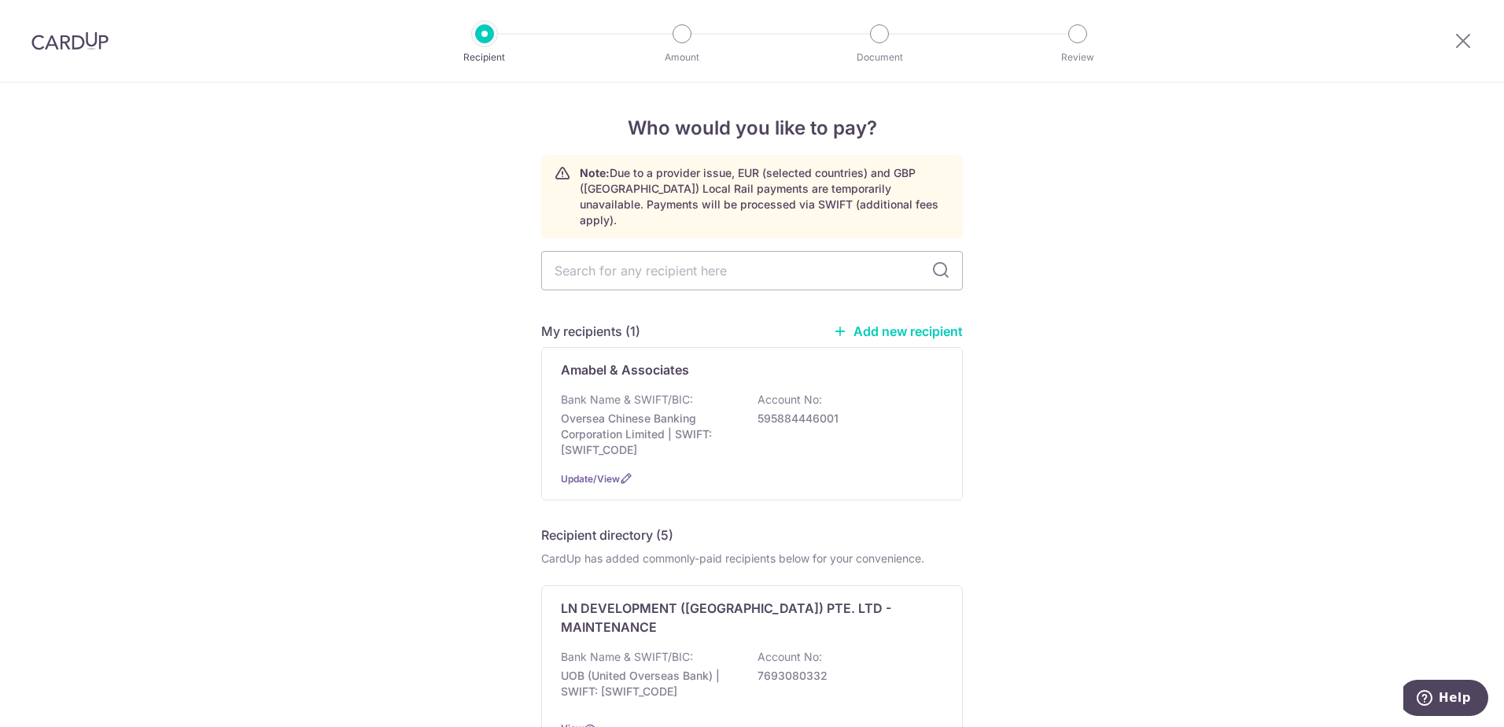
click at [886, 323] on link "Add new recipient" at bounding box center [898, 331] width 130 height 16
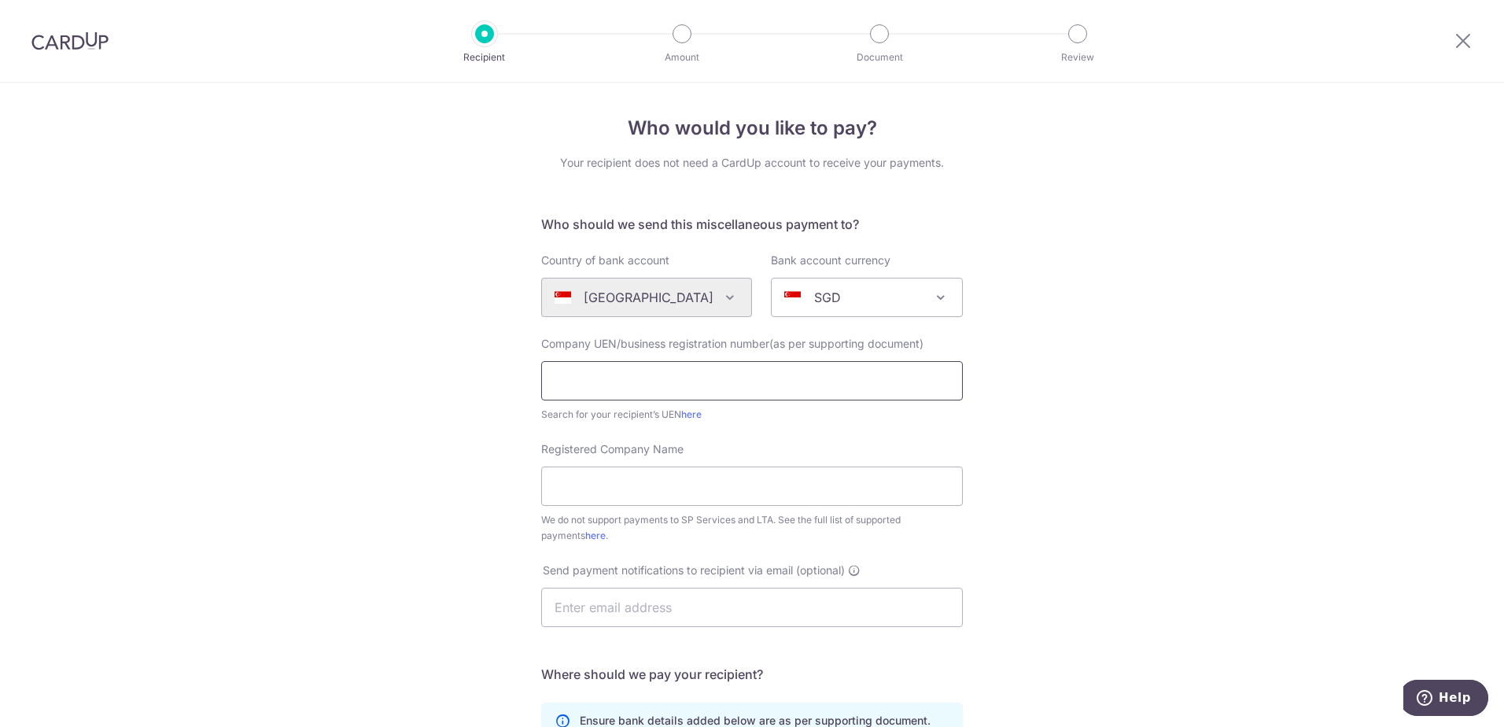
click at [631, 385] on input "text" at bounding box center [752, 380] width 422 height 39
click at [669, 480] on input "Registered Company Name" at bounding box center [752, 485] width 422 height 39
click at [691, 410] on link "here" at bounding box center [691, 414] width 20 height 12
click at [632, 393] on input "text" at bounding box center [752, 380] width 422 height 39
paste input "201735612G"
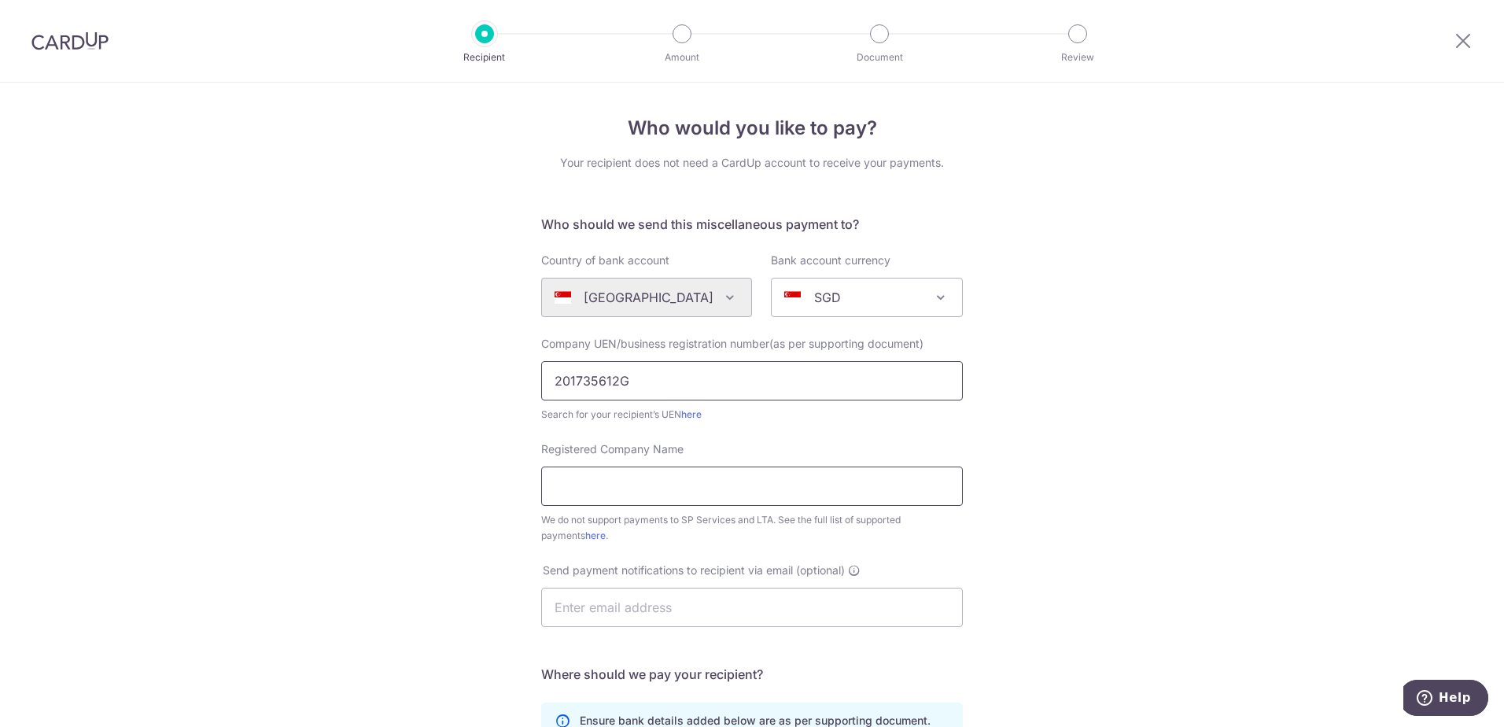
type input "201735612G"
click at [624, 498] on input "Registered Company Name" at bounding box center [752, 485] width 422 height 39
type input "R"
paste input "201735612G"
drag, startPoint x: 684, startPoint y: 497, endPoint x: 34, endPoint y: 419, distance: 655.1
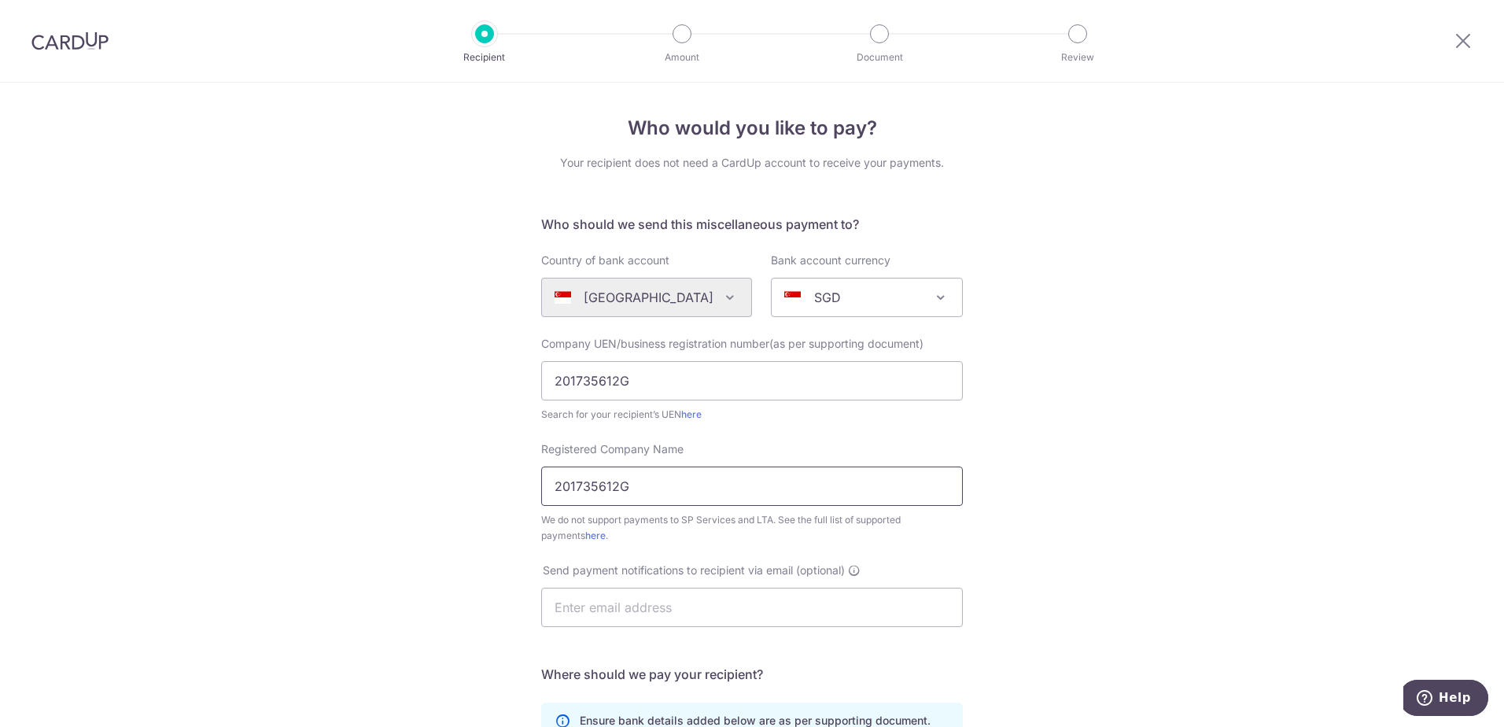
click at [164, 428] on div "Who would you like to pay? Your recipient does not need a CardUp account to rec…" at bounding box center [752, 570] width 1504 height 975
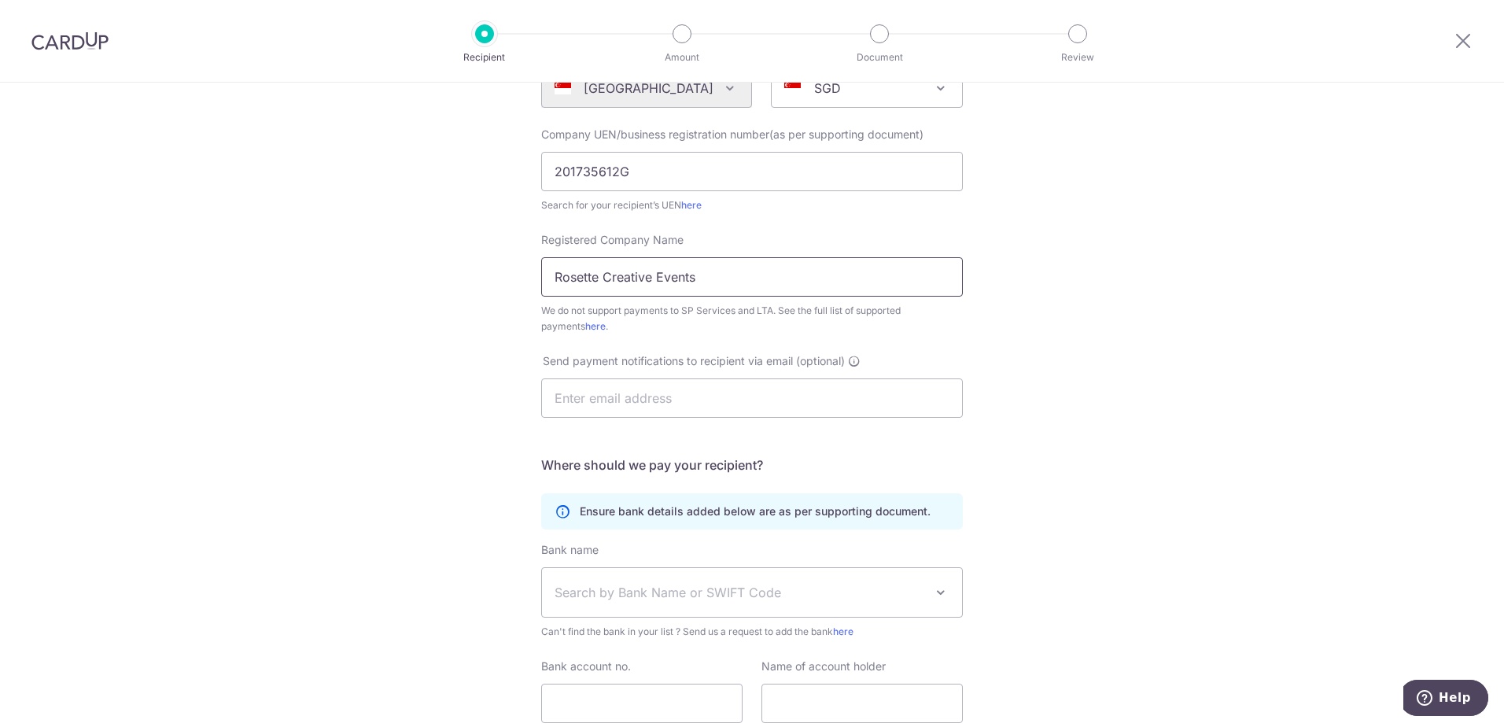
scroll to position [236, 0]
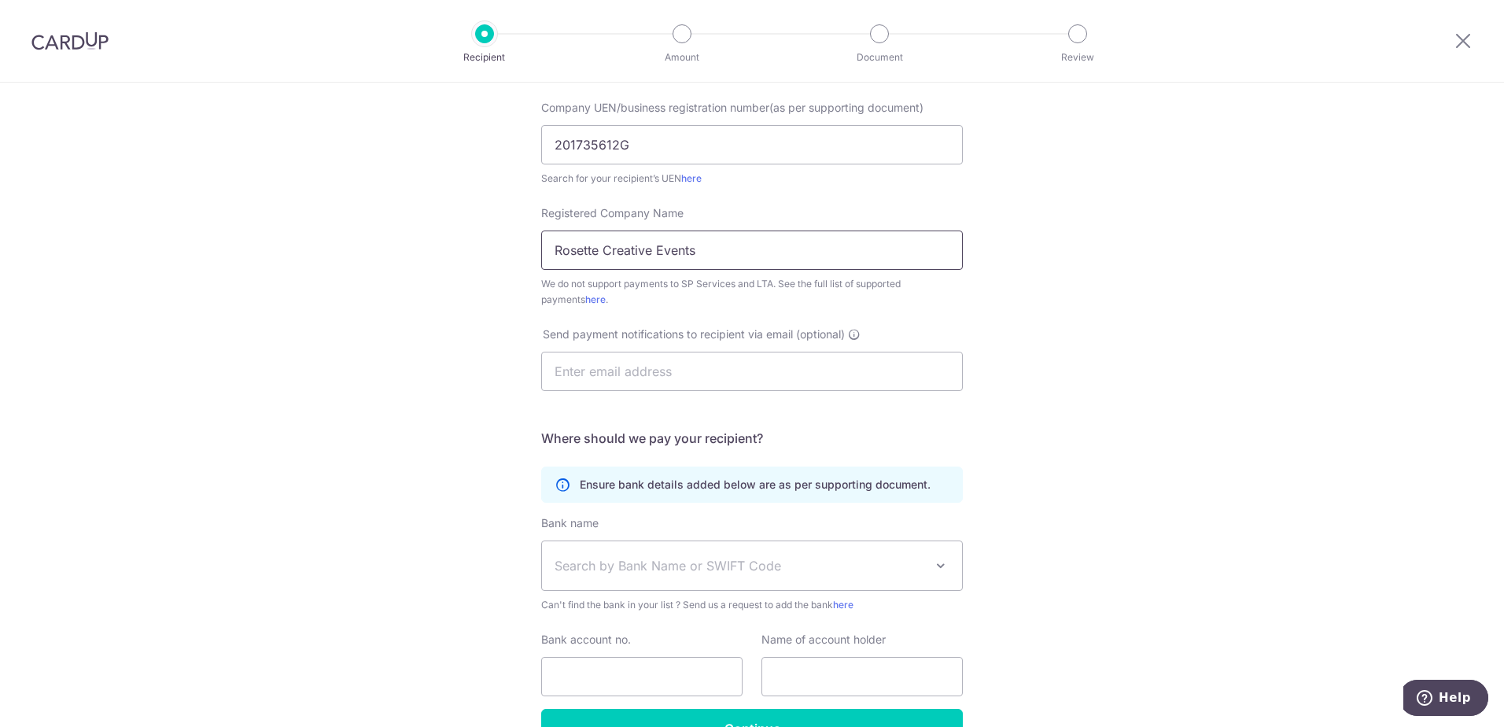
type input "Rosette Creative Events"
click at [661, 559] on span "Search by Bank Name or SWIFT Code" at bounding box center [739, 565] width 370 height 19
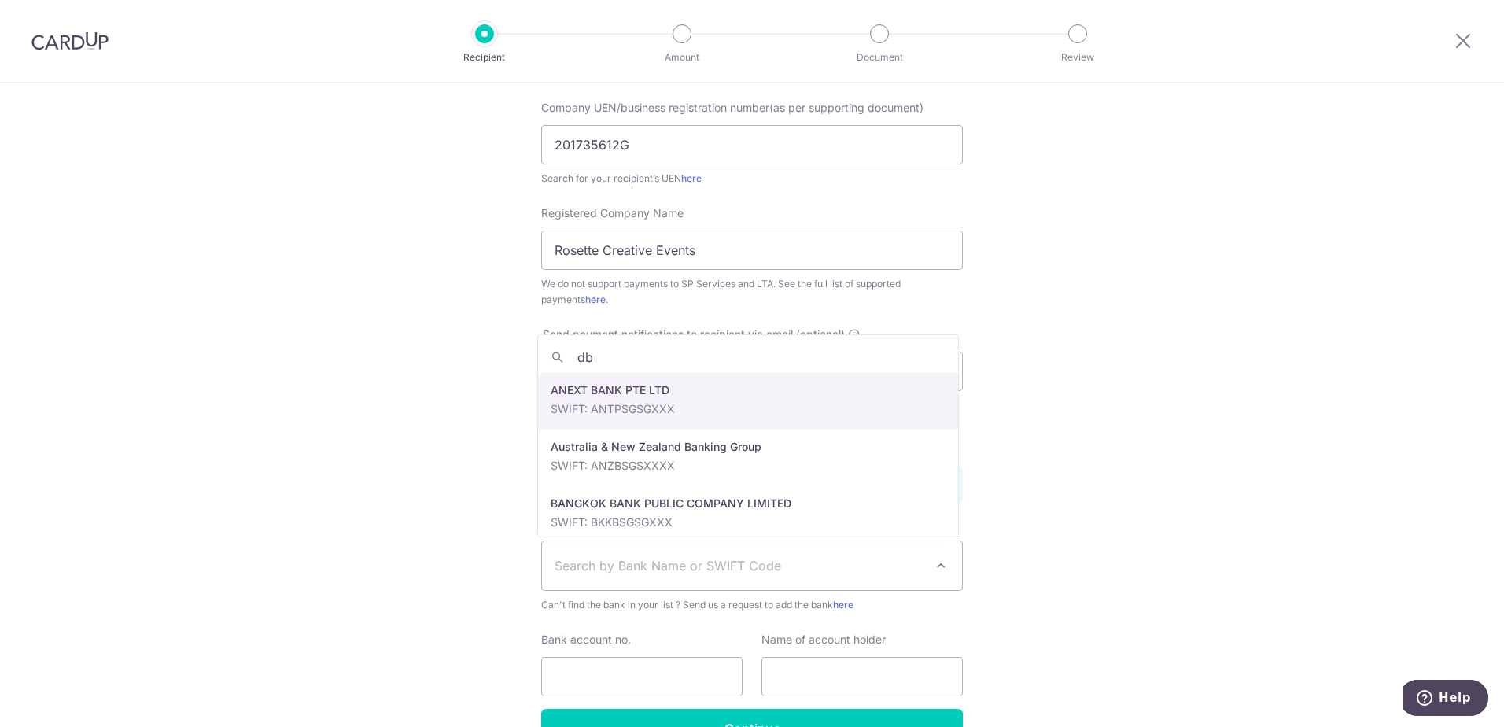
type input "dbs"
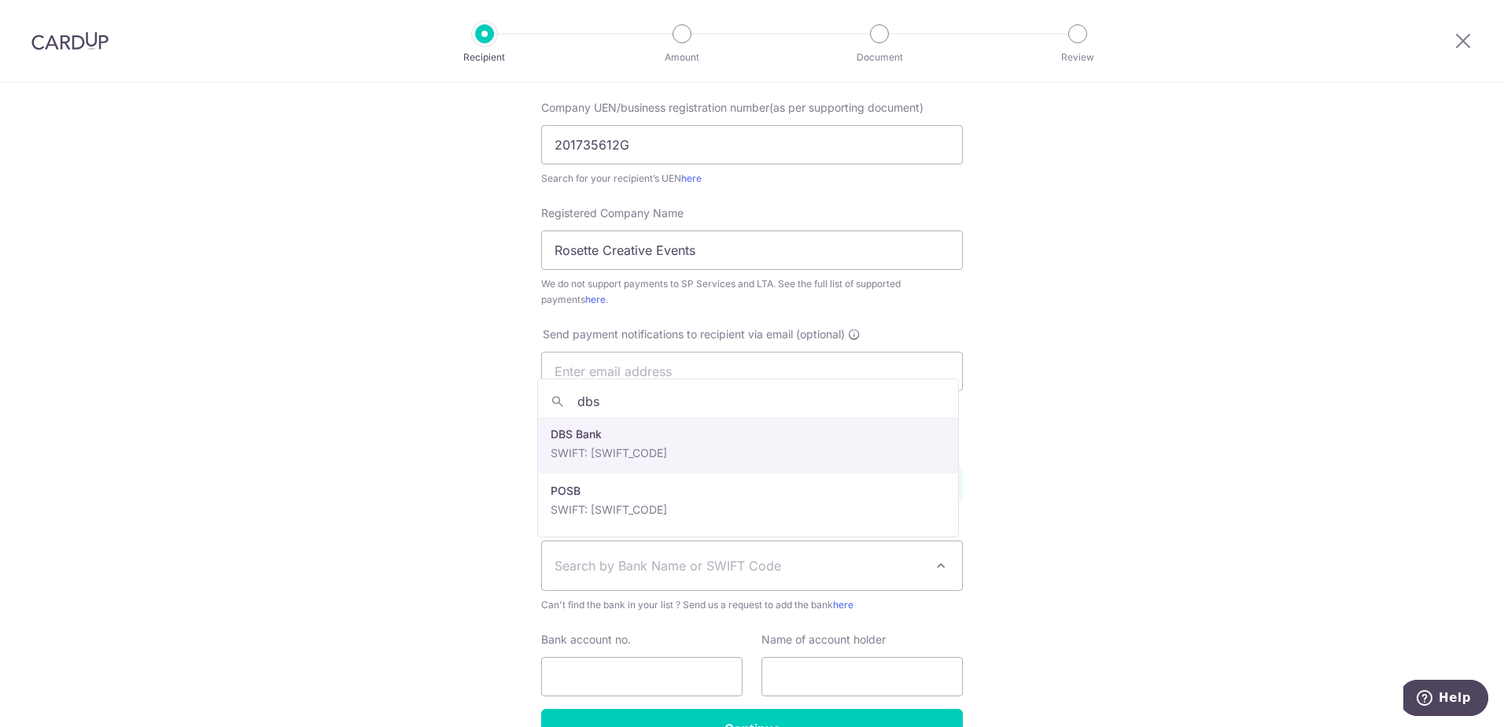
select select "6"
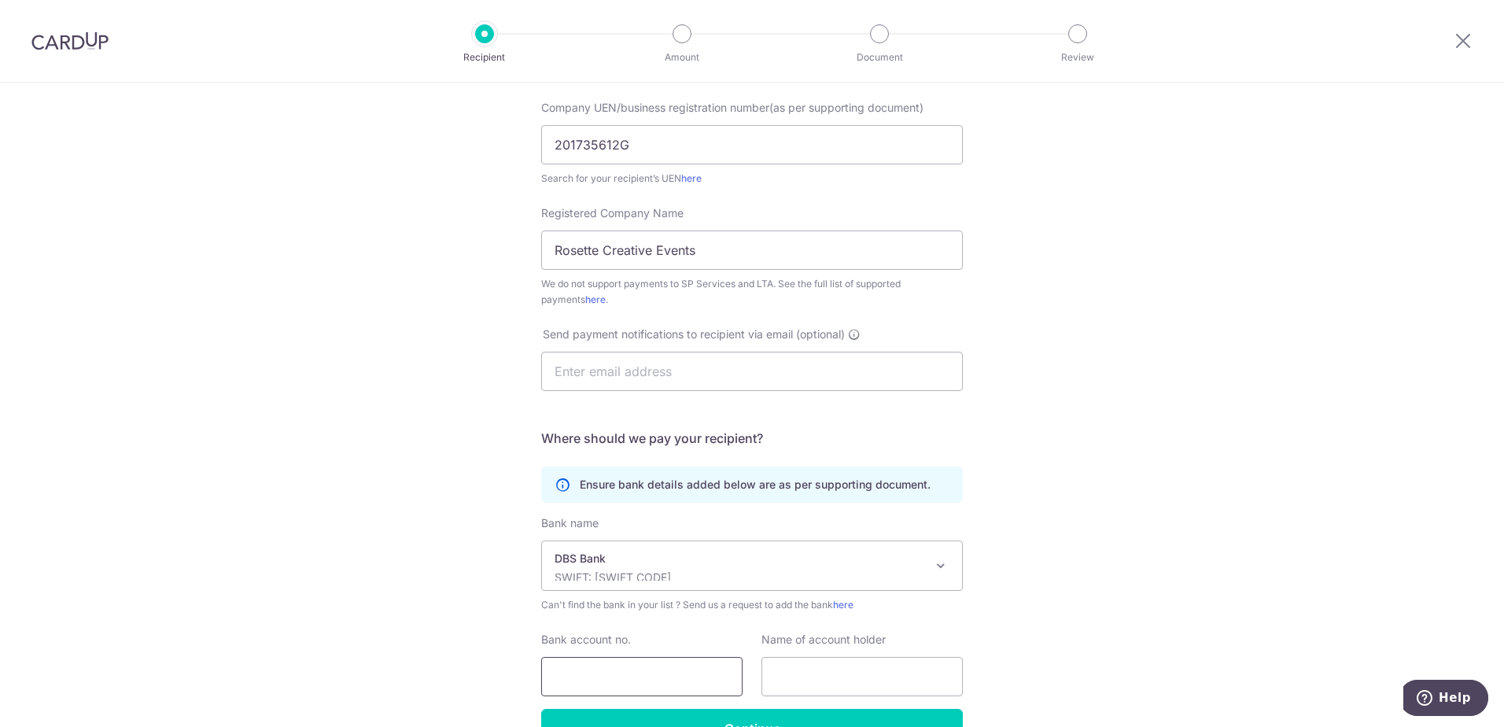
click at [615, 680] on input "Bank account no." at bounding box center [641, 676] width 201 height 39
type input "0489067349"
click at [827, 677] on input "text" at bounding box center [861, 676] width 201 height 39
click at [808, 677] on input "text" at bounding box center [861, 676] width 201 height 39
paste input "Rosette Creative Events Pte Ltd"
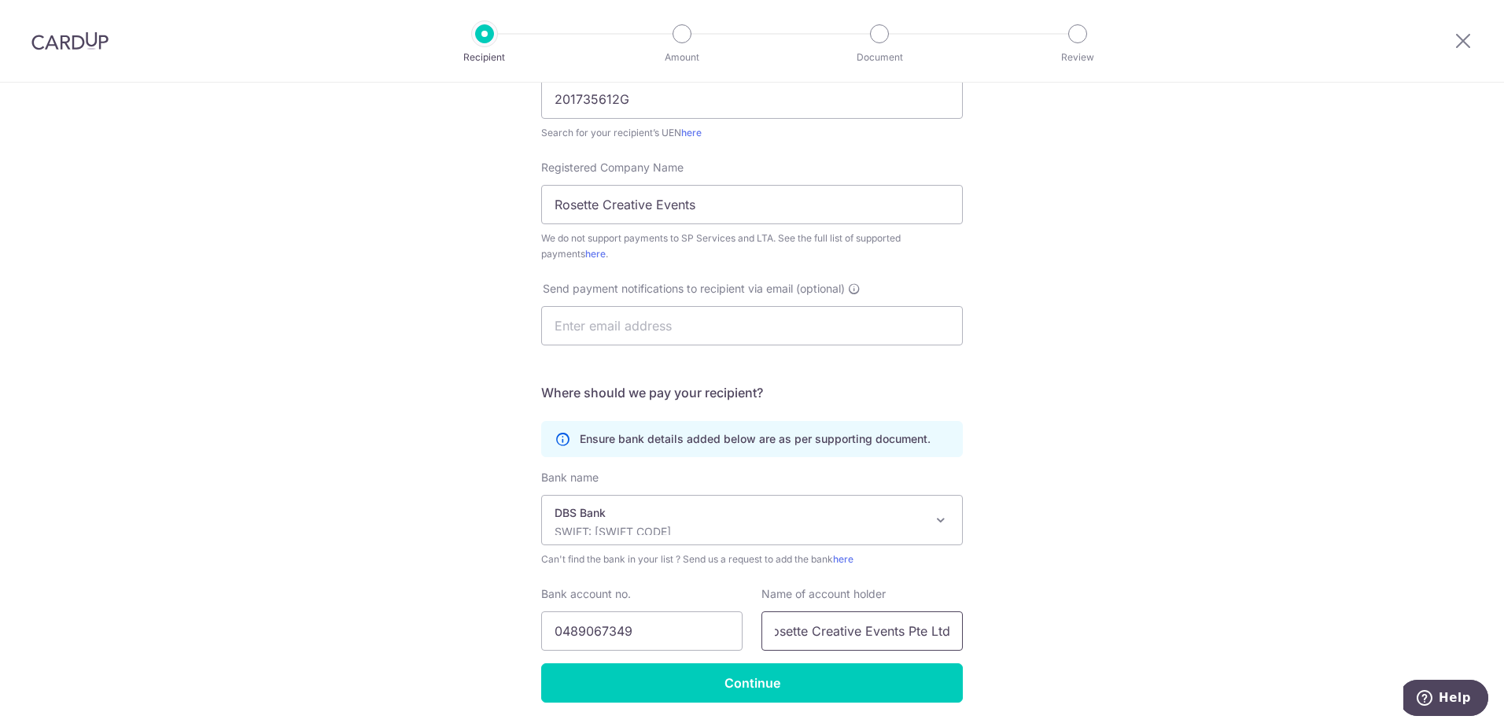
scroll to position [331, 0]
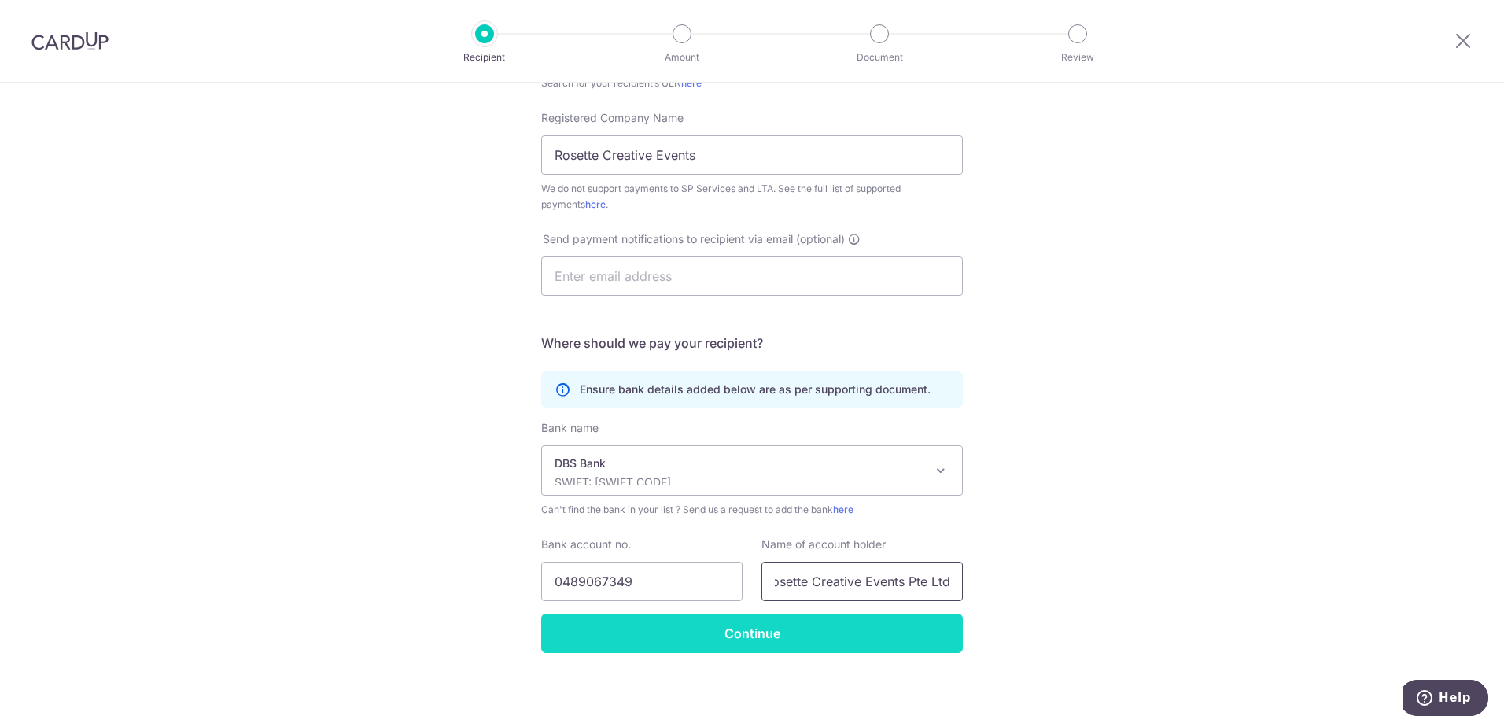
type input "Rosette Creative Events Pte Ltd"
click at [855, 635] on input "Continue" at bounding box center [752, 632] width 422 height 39
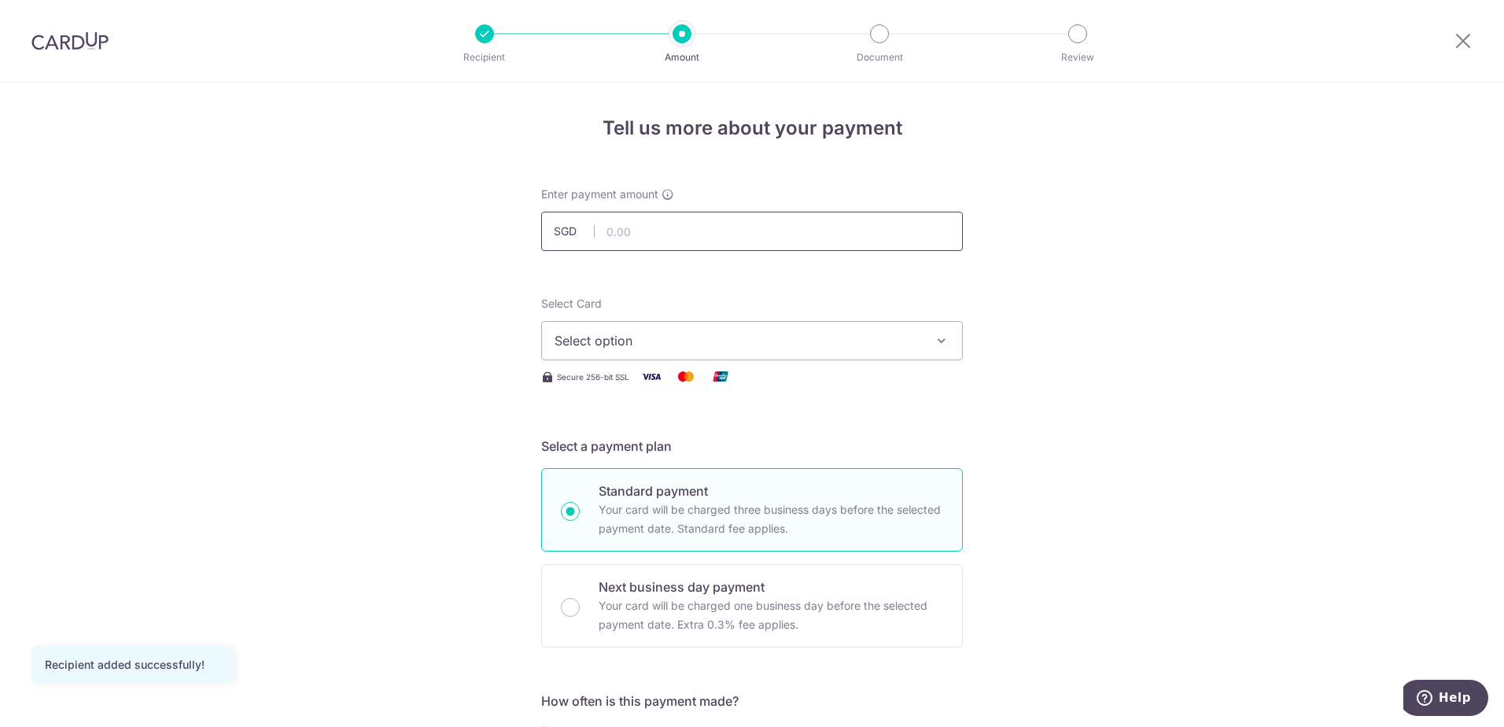
click at [659, 236] on input "text" at bounding box center [752, 231] width 422 height 39
type input "5,250.00"
click at [639, 341] on span "Select option" at bounding box center [737, 340] width 366 height 19
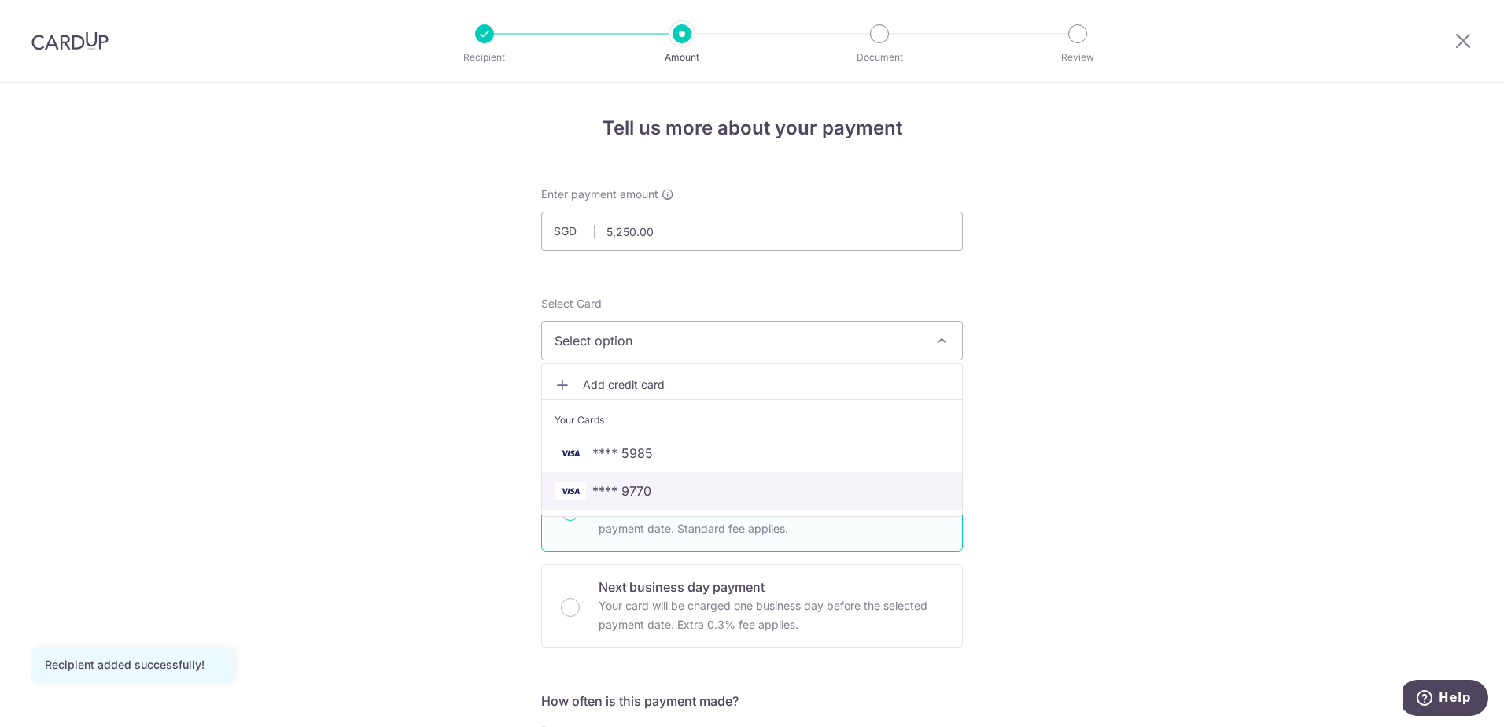
click at [650, 488] on span "**** 9770" at bounding box center [751, 490] width 395 height 19
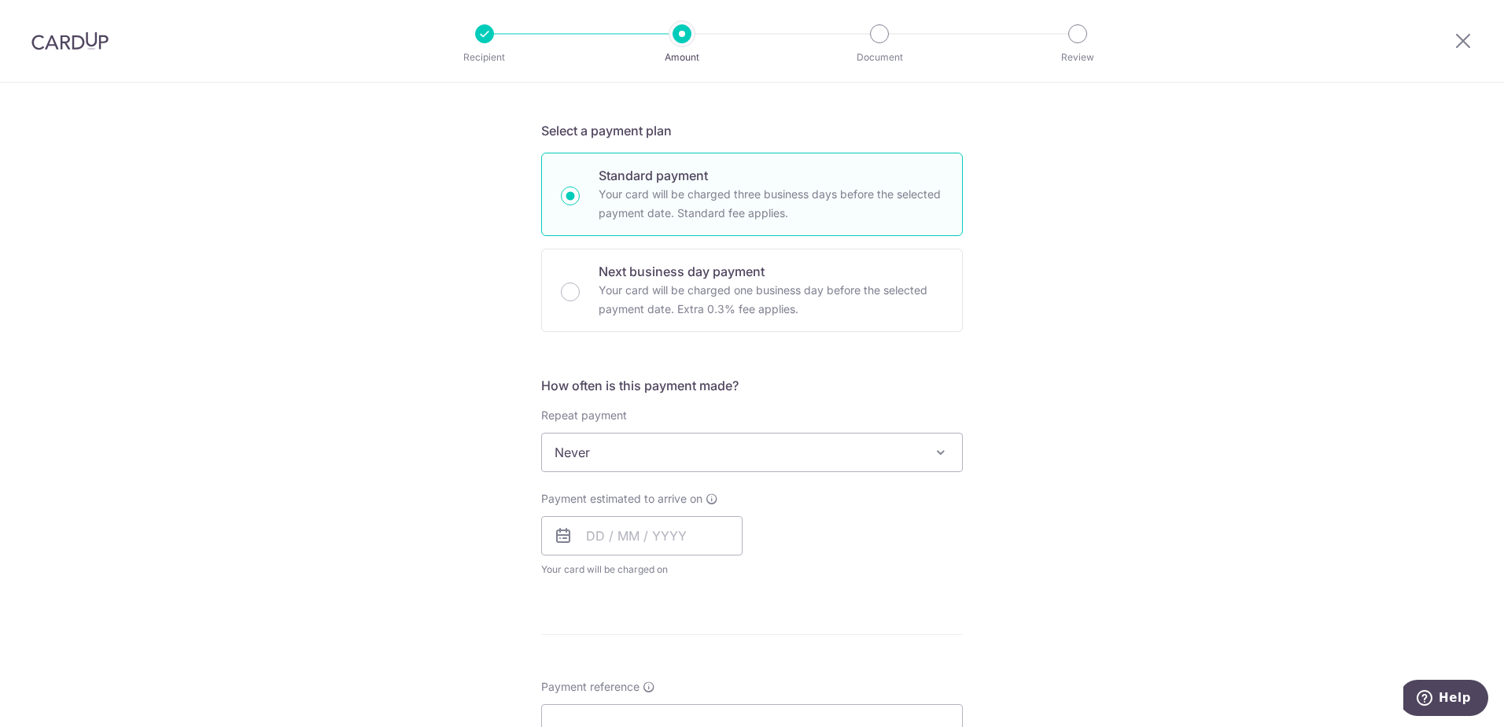
scroll to position [315, 0]
click at [705, 499] on icon at bounding box center [711, 499] width 13 height 13
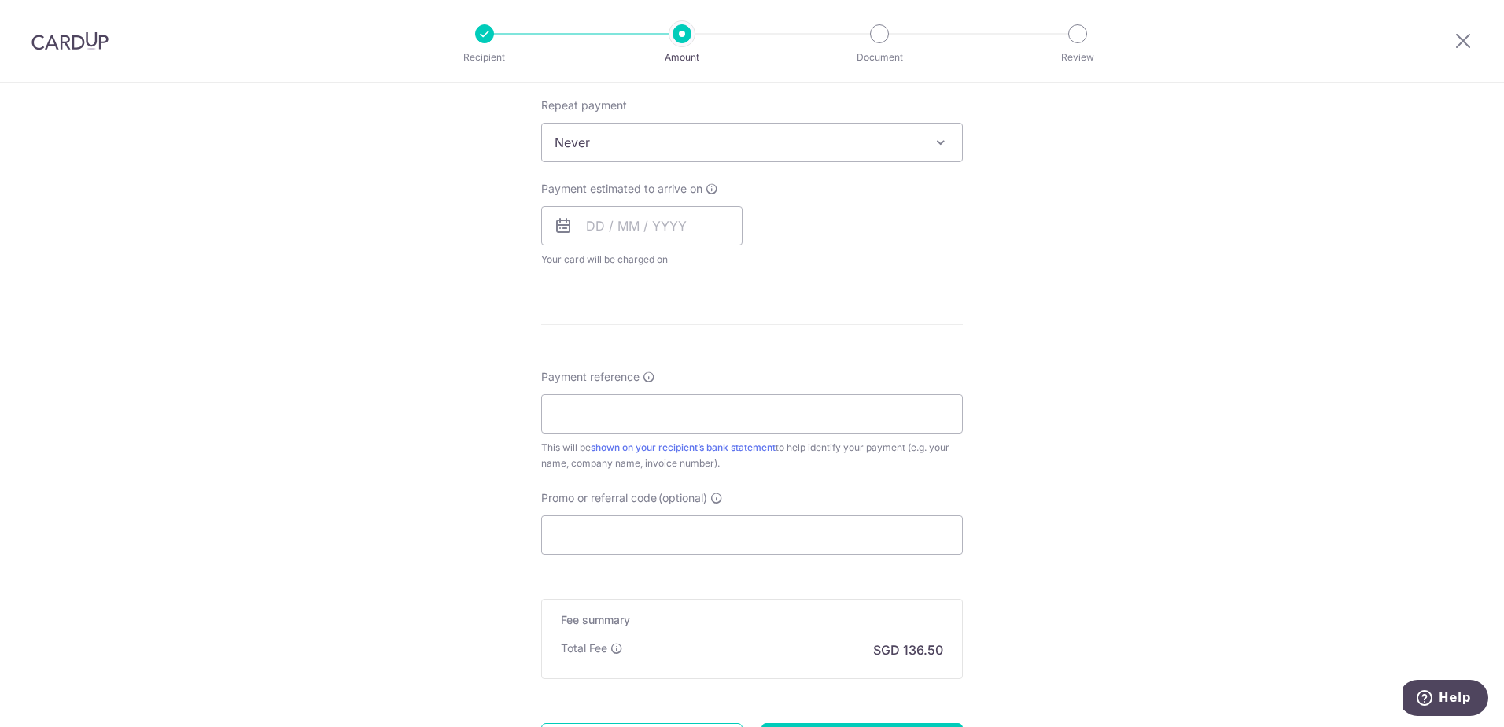
scroll to position [629, 0]
click at [639, 409] on input "Payment reference" at bounding box center [752, 409] width 422 height 39
click at [705, 404] on input "Payment reference" at bounding box center [752, 409] width 422 height 39
paste input "INV-1397"
click at [583, 413] on input "INV-1397" at bounding box center [752, 409] width 422 height 39
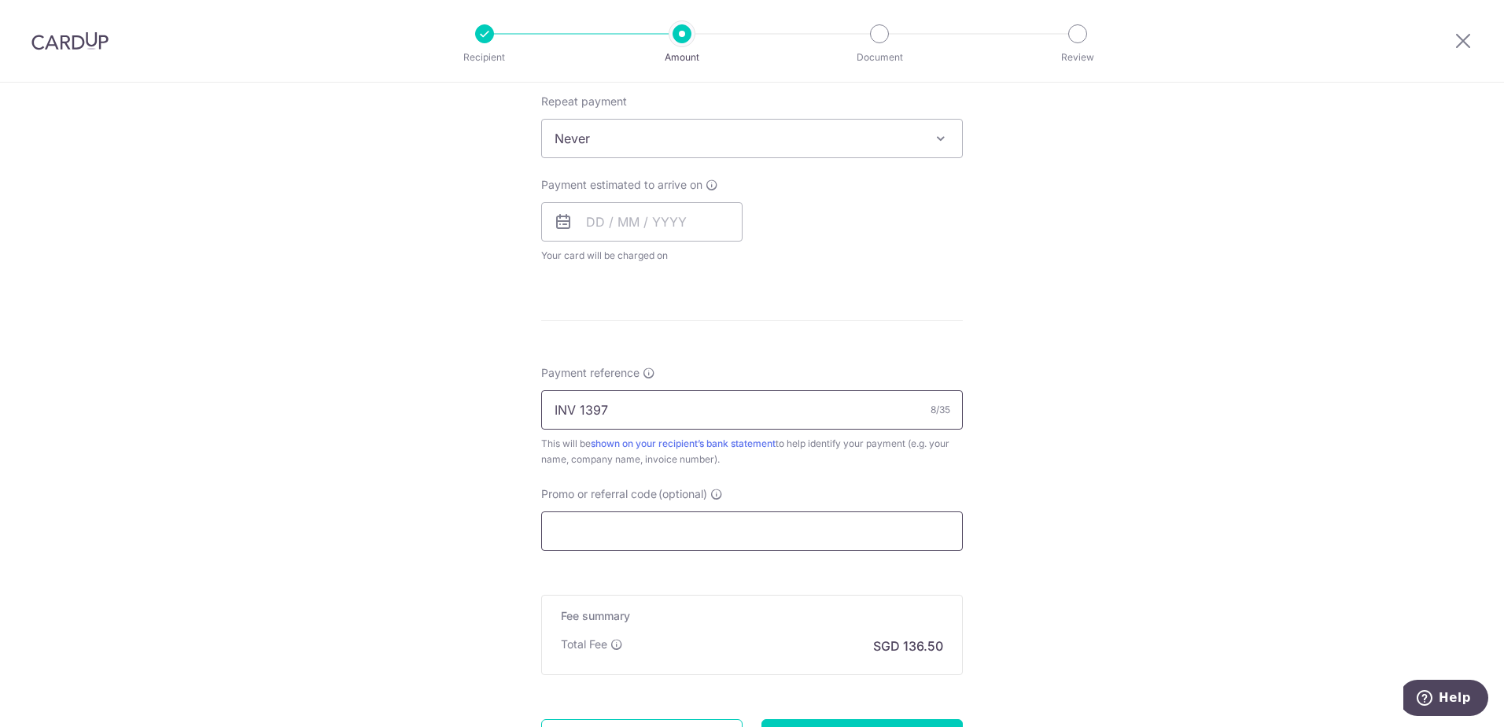
type input "INV 1397"
click at [757, 533] on input "Promo or referral code (optional)" at bounding box center [752, 530] width 422 height 39
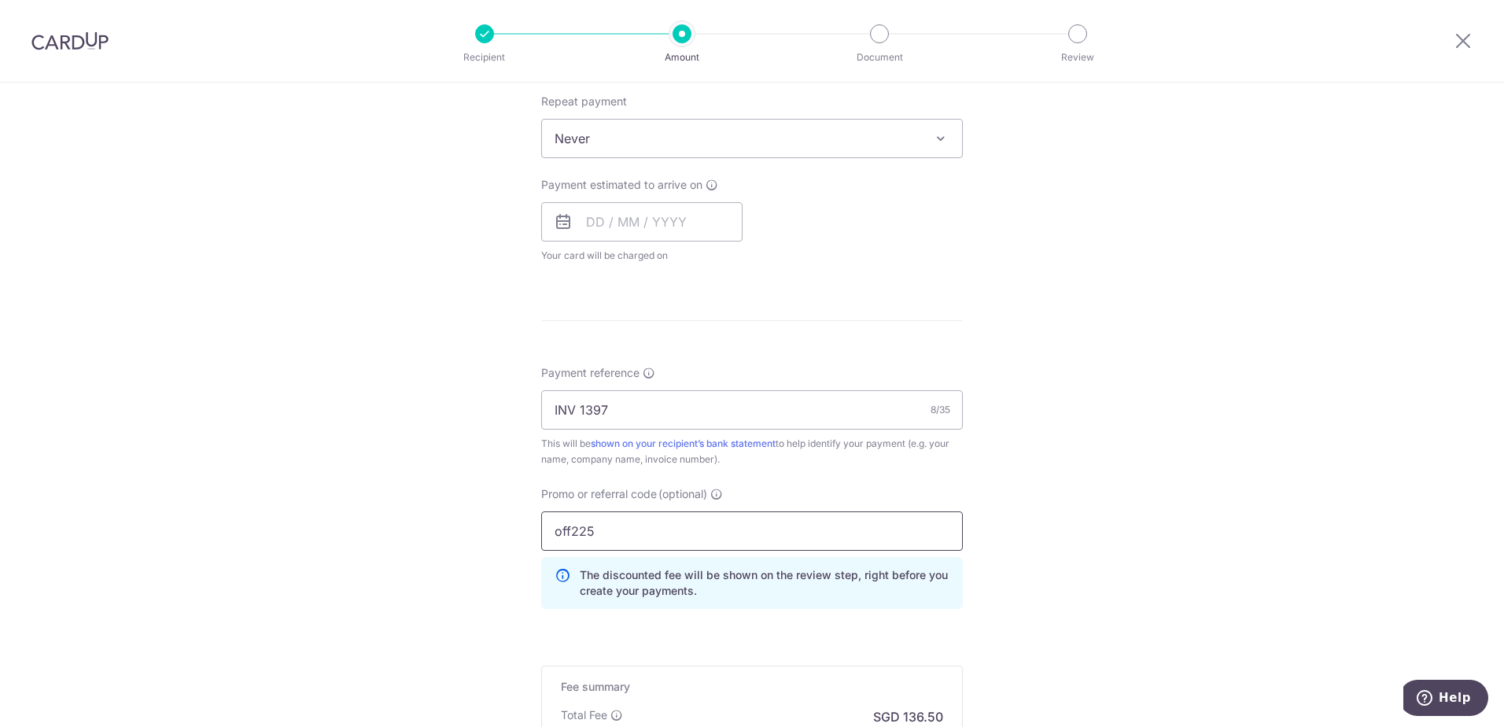
type input "off225"
click at [1029, 574] on div "Tell us more about your payment Enter payment amount SGD 5,250.00 5250.00 Recip…" at bounding box center [752, 200] width 1504 height 1494
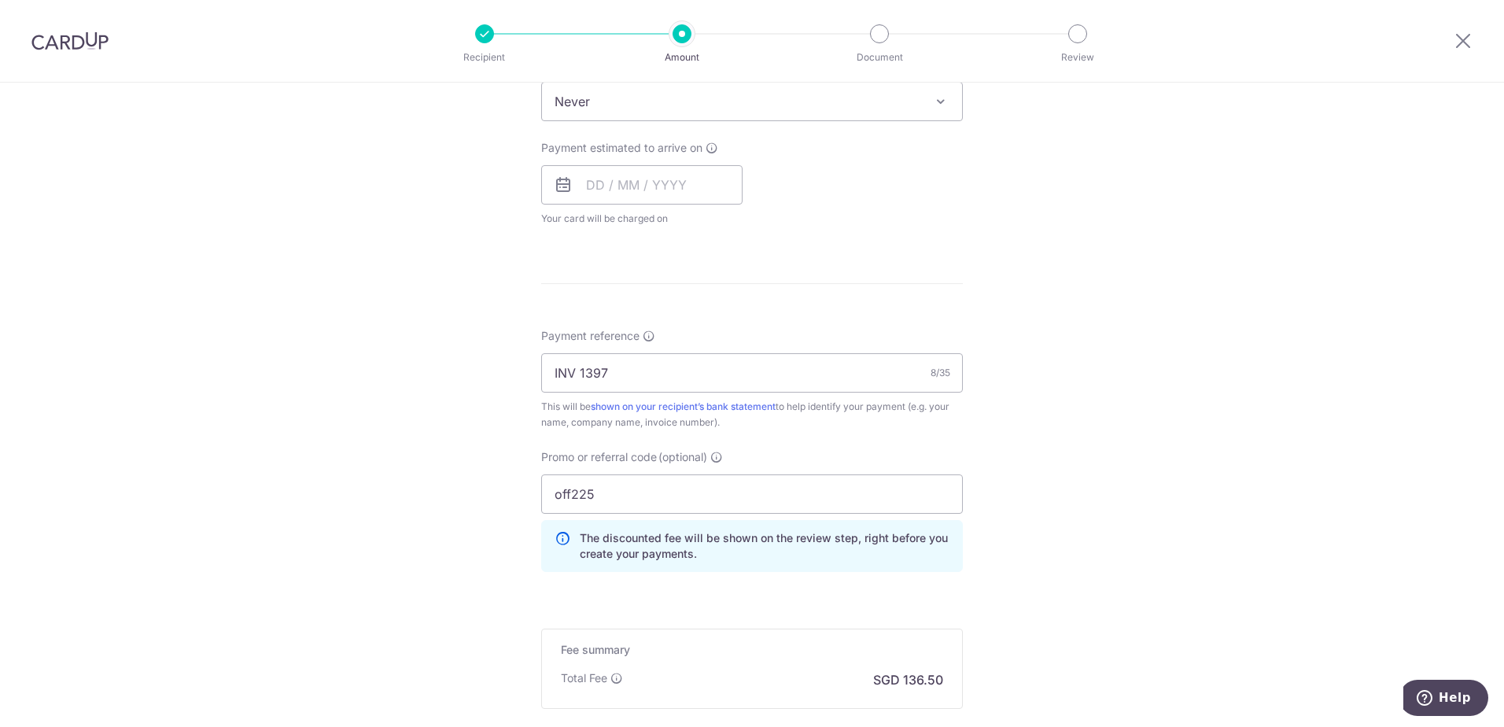
scroll to position [849, 0]
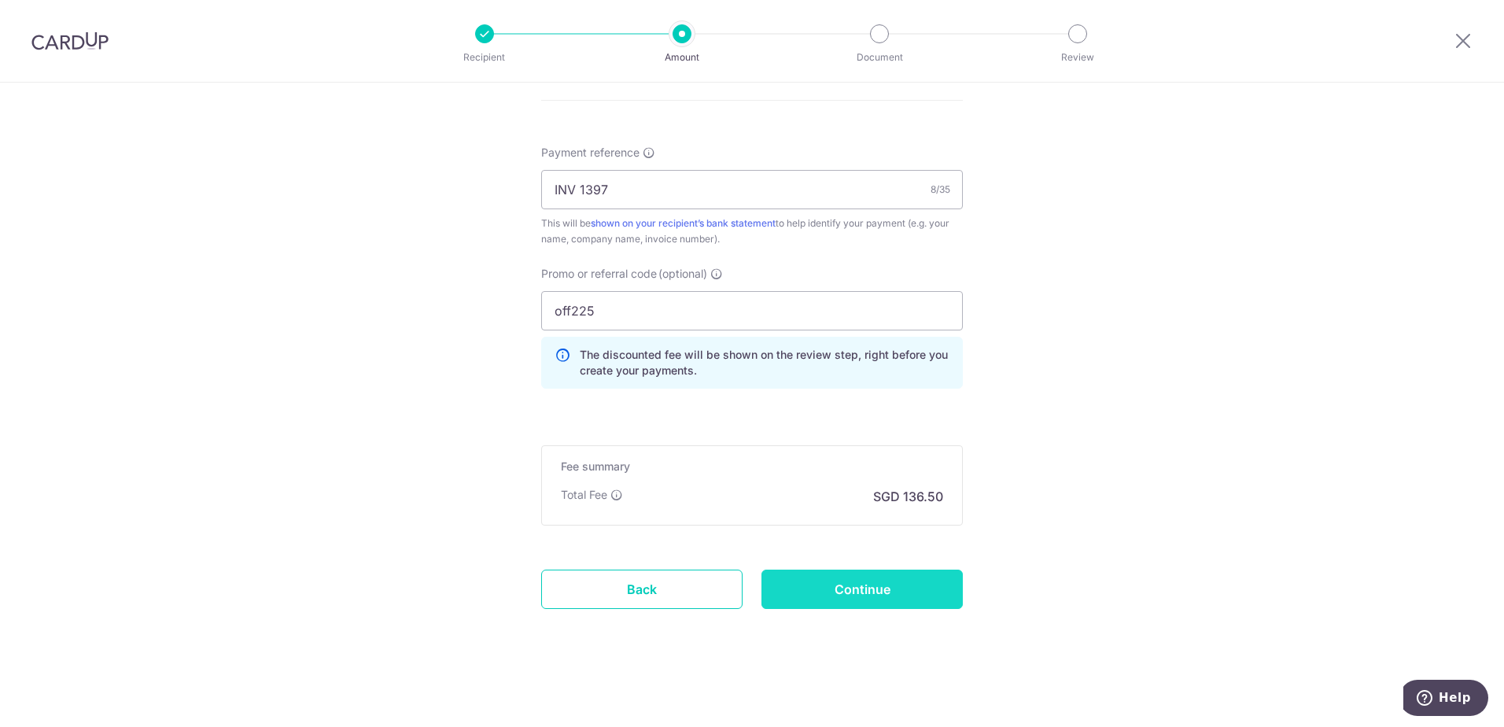
click at [842, 591] on input "Continue" at bounding box center [861, 588] width 201 height 39
type input "Create Schedule"
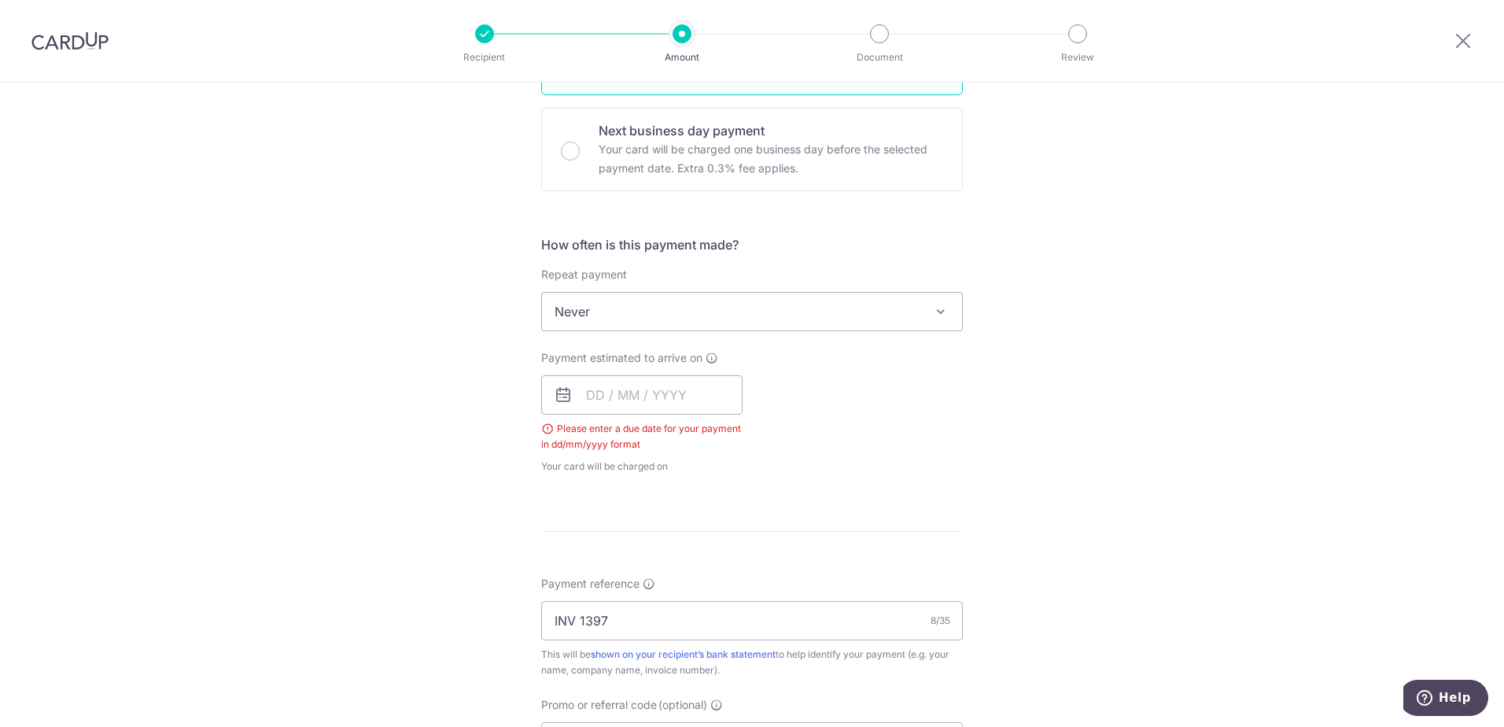
scroll to position [401, 0]
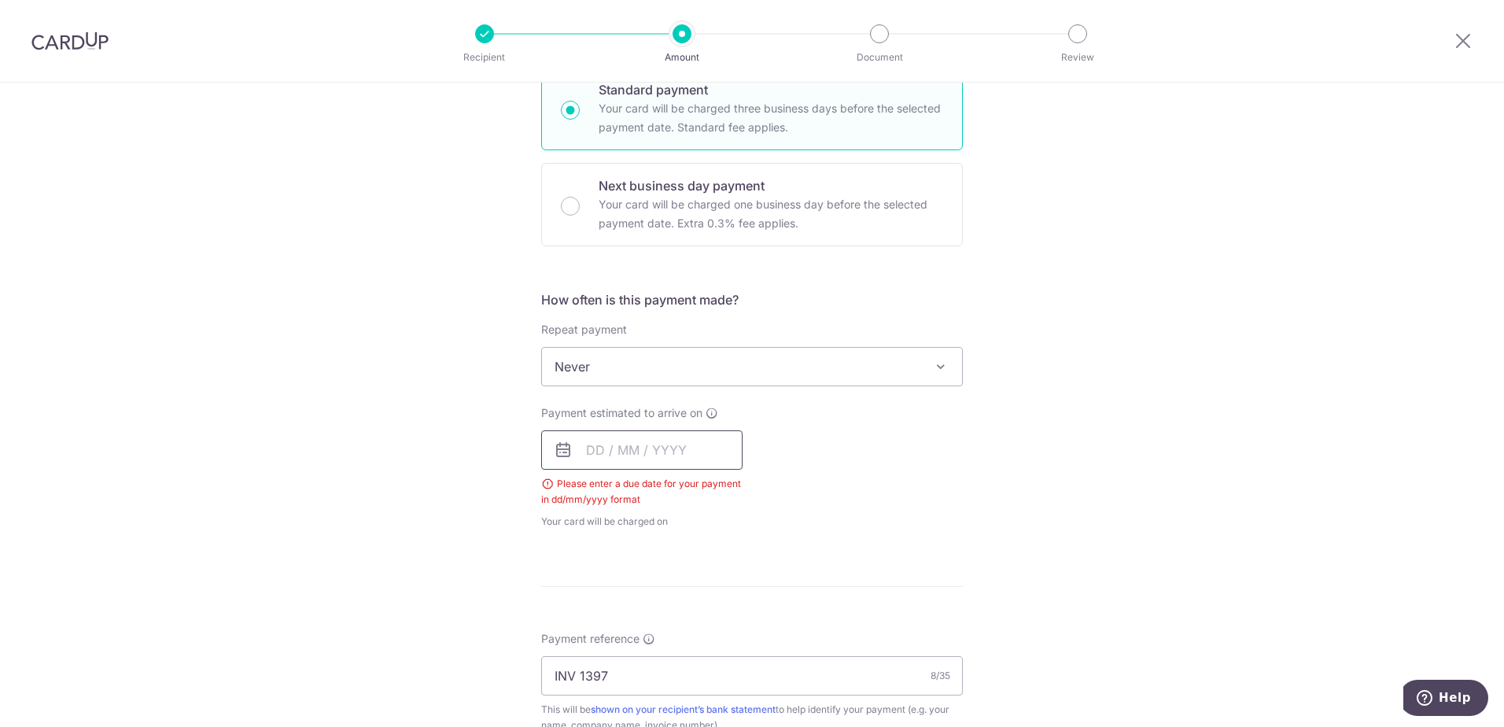
click at [657, 451] on input "text" at bounding box center [641, 449] width 201 height 39
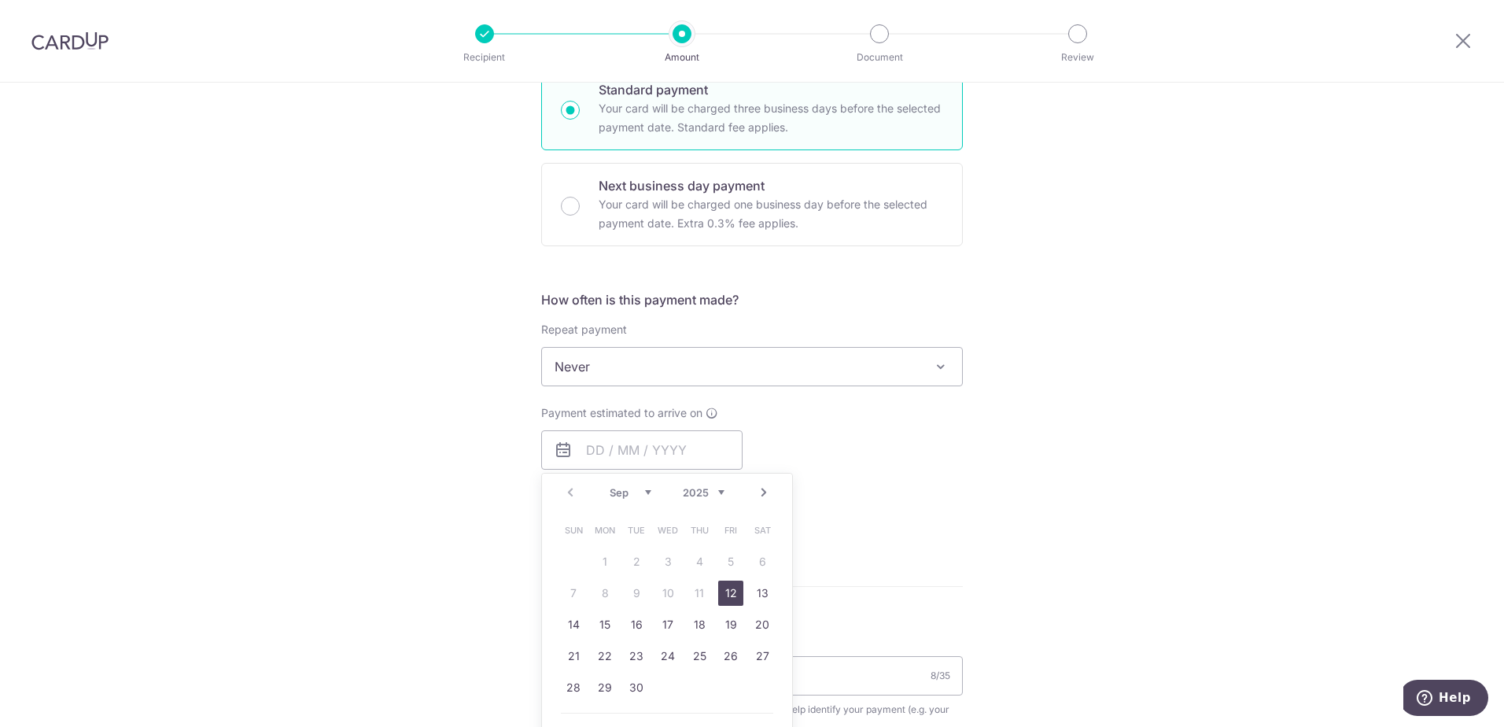
click at [735, 595] on link "12" at bounding box center [730, 592] width 25 height 25
type input "[DATE]"
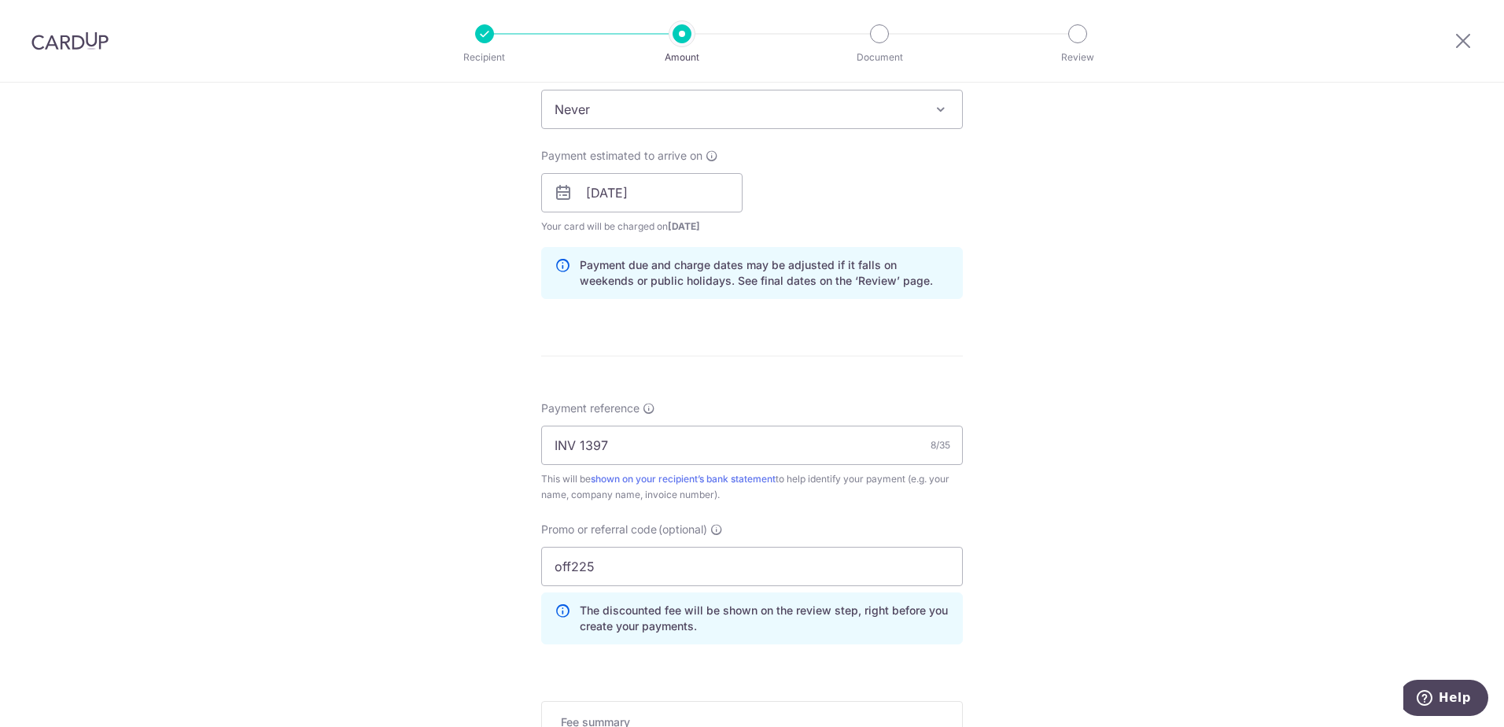
scroll to position [637, 0]
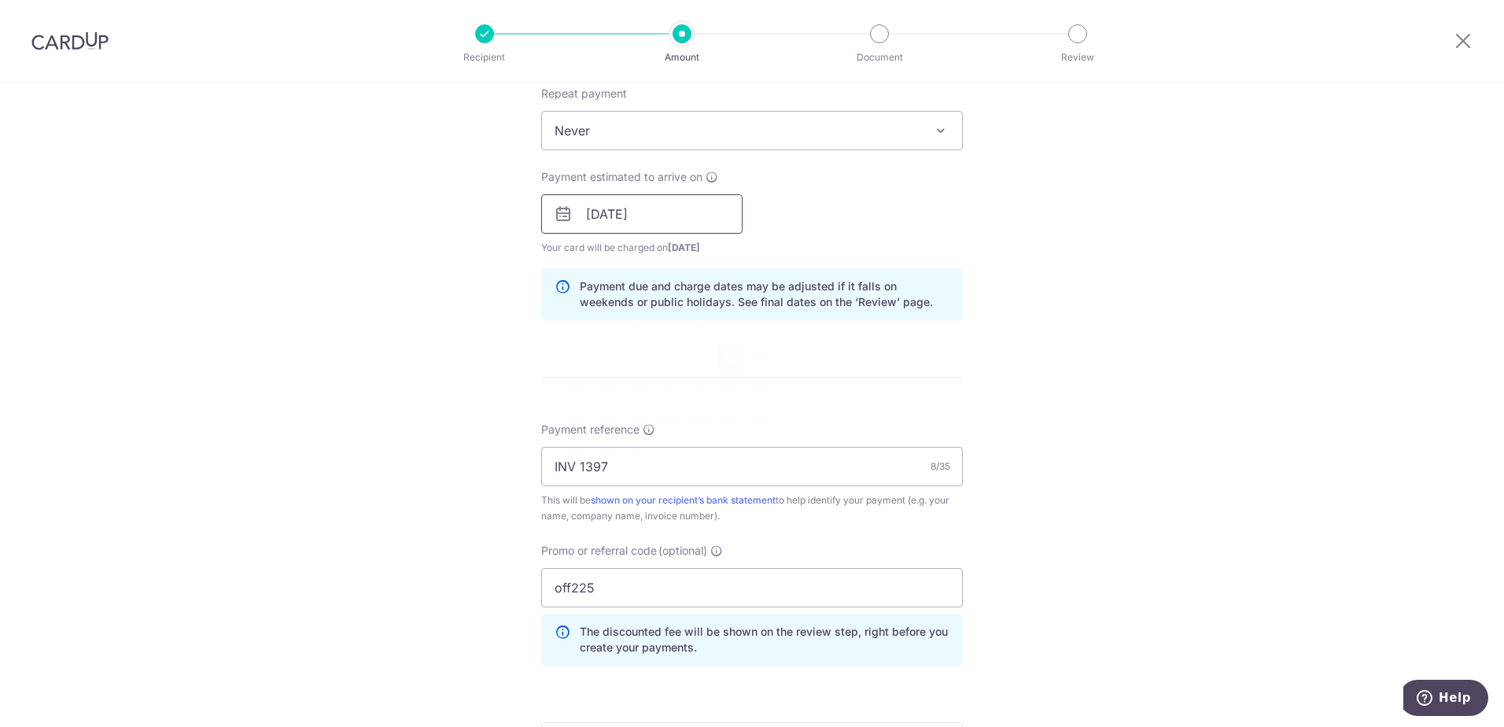
click at [635, 197] on input "[DATE]" at bounding box center [641, 213] width 201 height 39
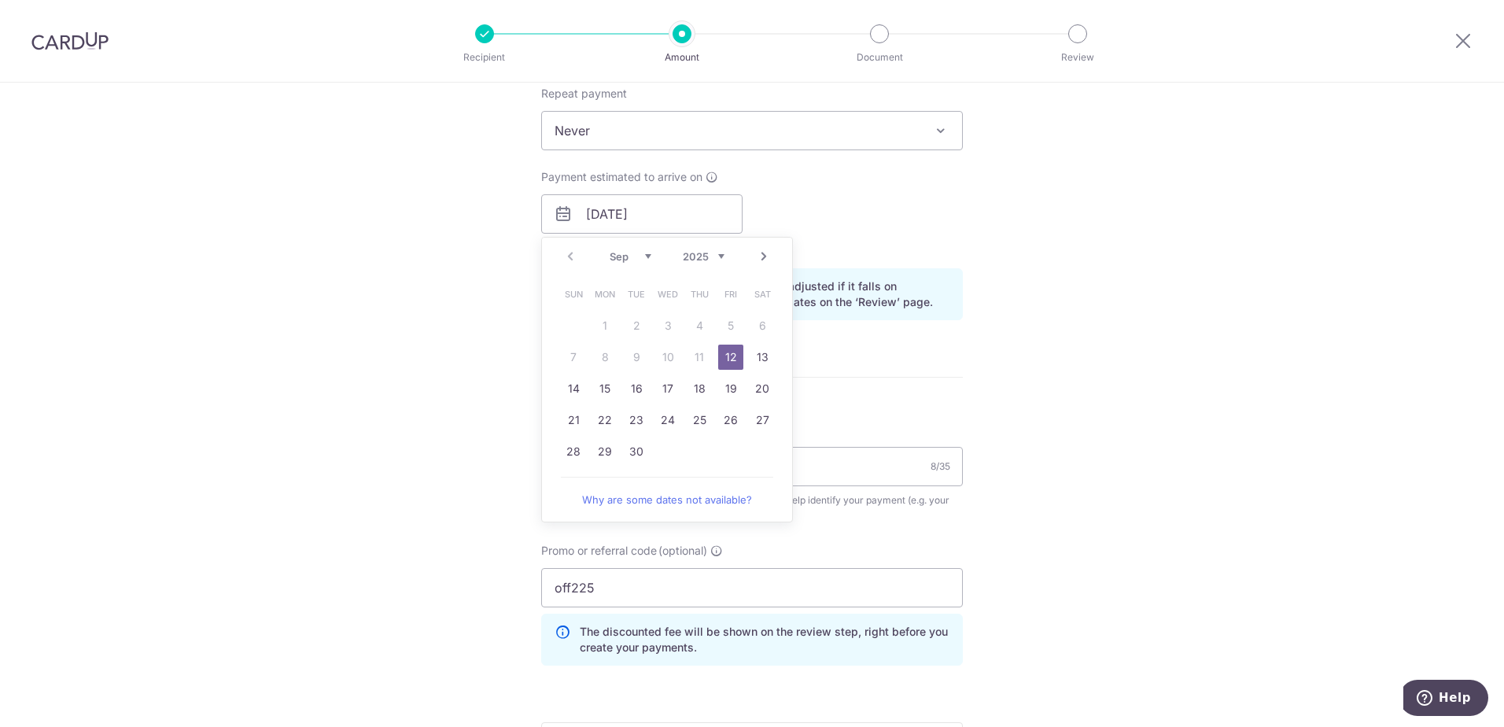
click at [1140, 469] on div "Tell us more about your payment Enter payment amount SGD 5,250.00 5250.00 Selec…" at bounding box center [752, 225] width 1504 height 1558
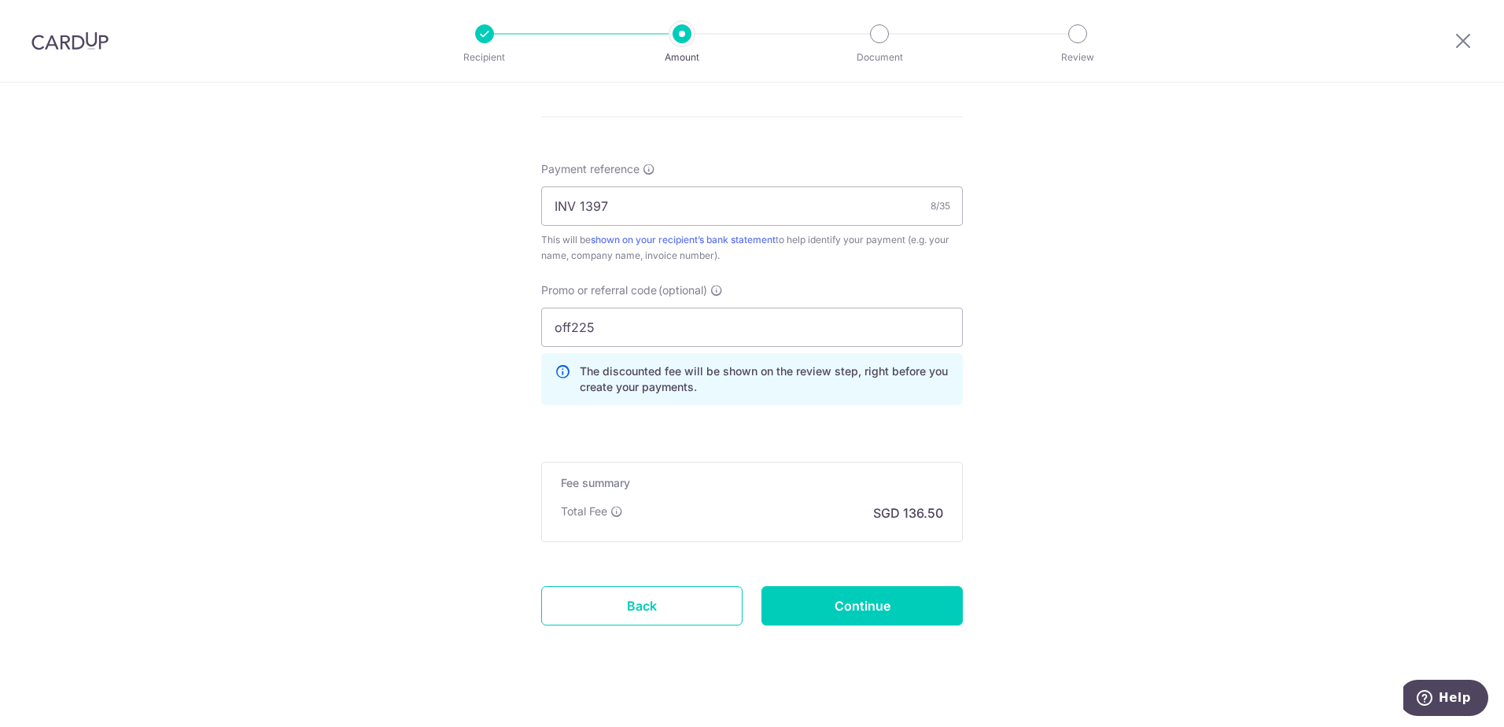
scroll to position [914, 0]
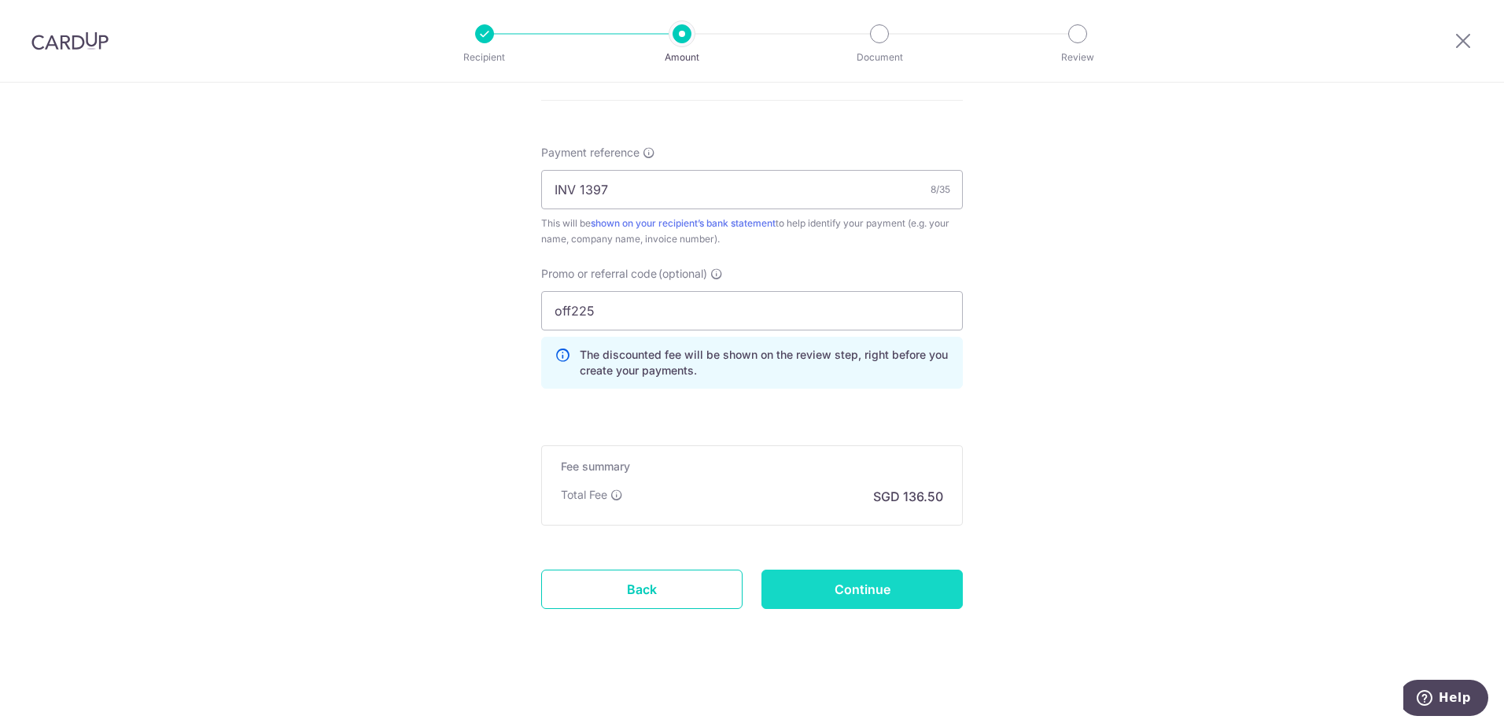
click at [909, 588] on input "Continue" at bounding box center [861, 588] width 201 height 39
type input "Create Schedule"
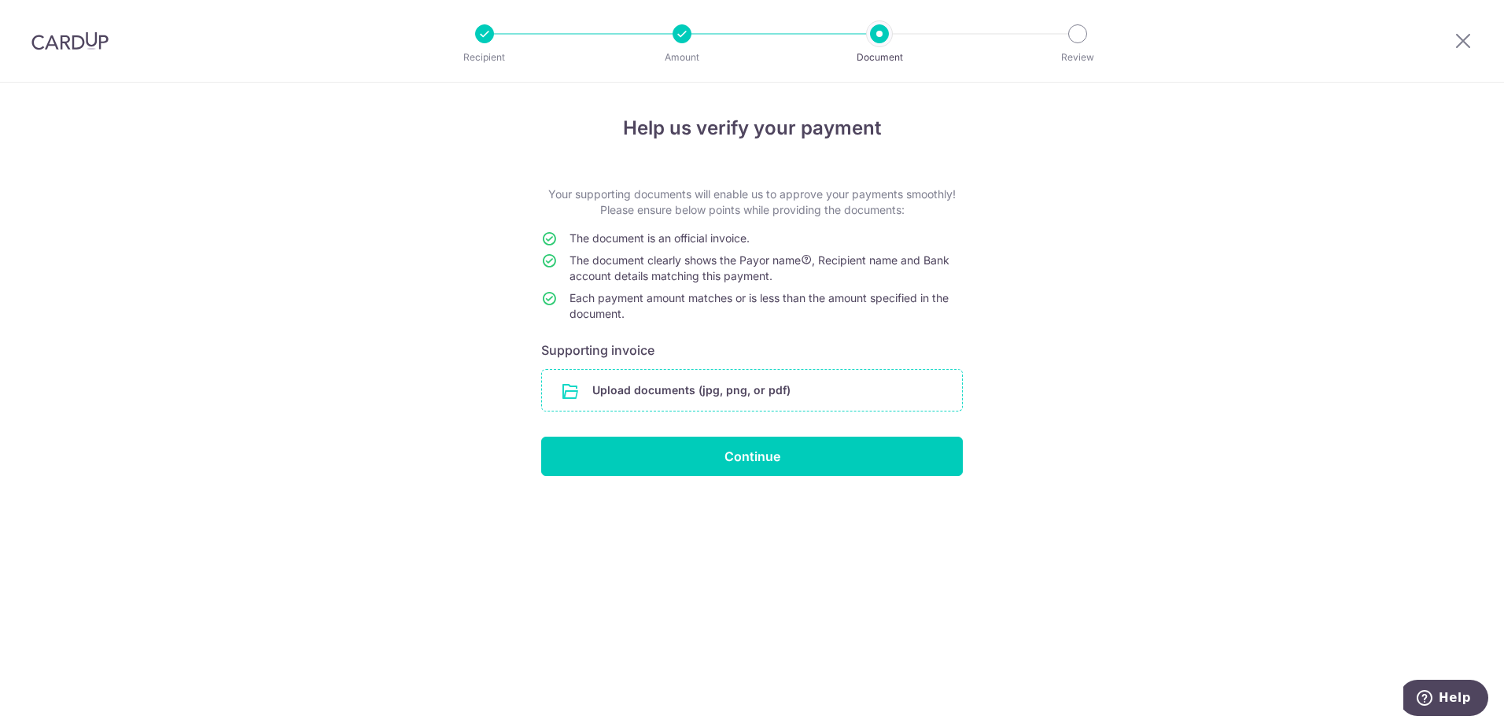
click at [716, 389] on input "file" at bounding box center [752, 390] width 420 height 41
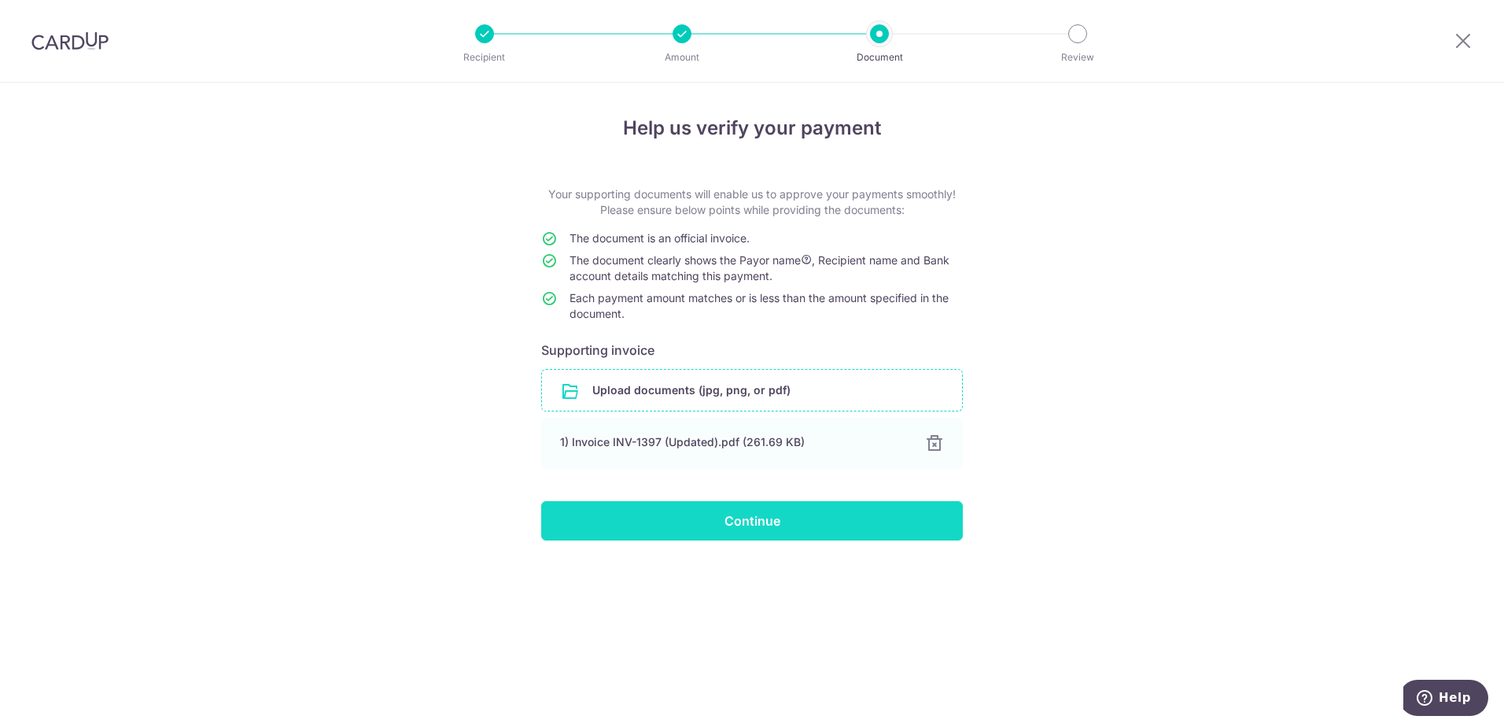
click at [732, 520] on input "Continue" at bounding box center [752, 520] width 422 height 39
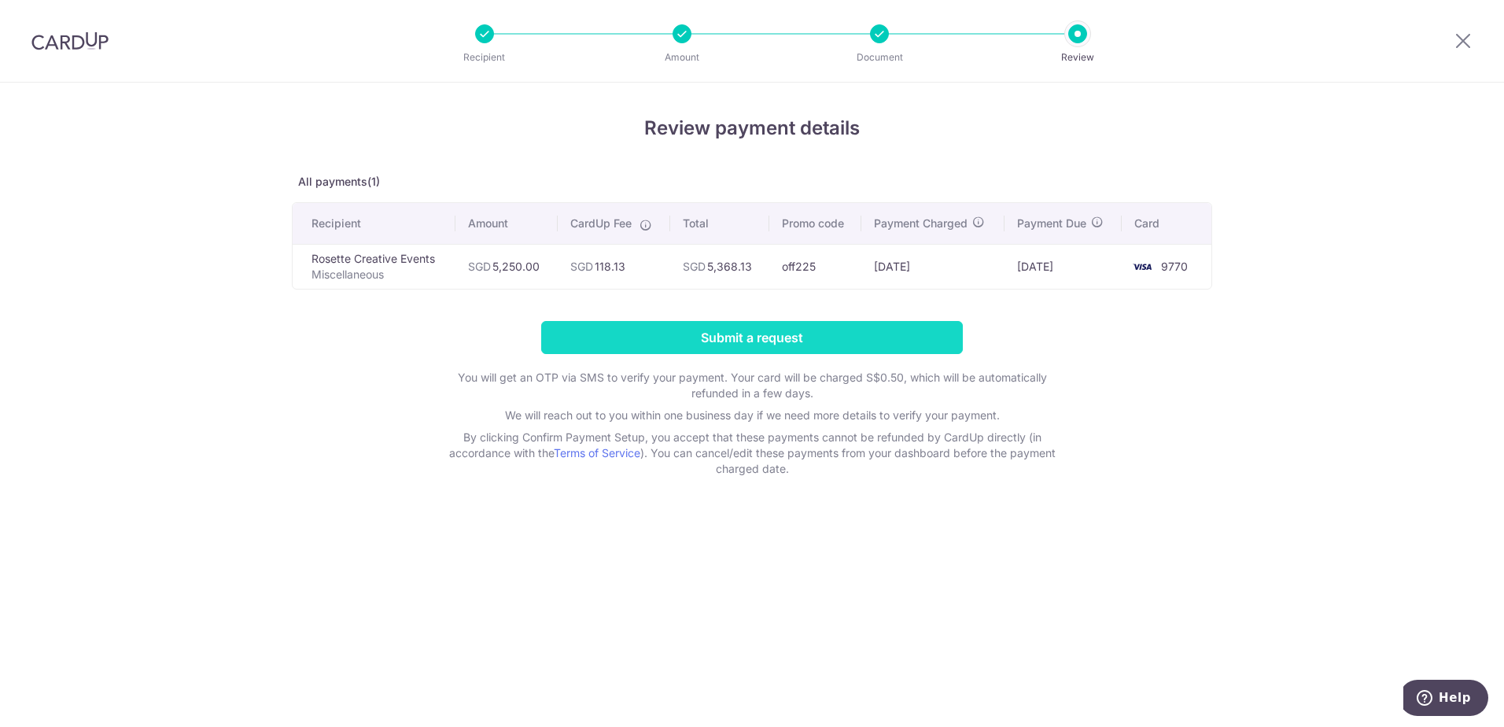
click at [779, 337] on input "Submit a request" at bounding box center [752, 337] width 422 height 33
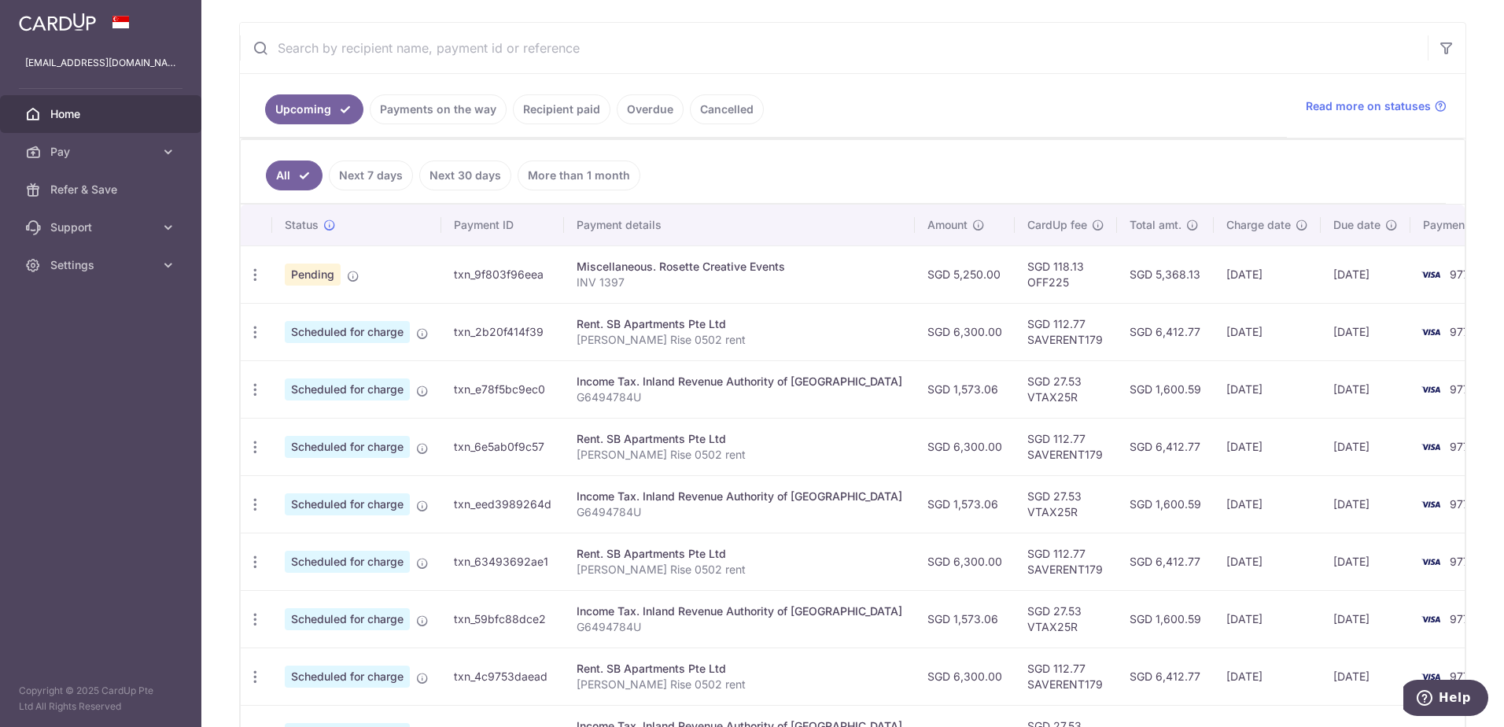
scroll to position [472, 0]
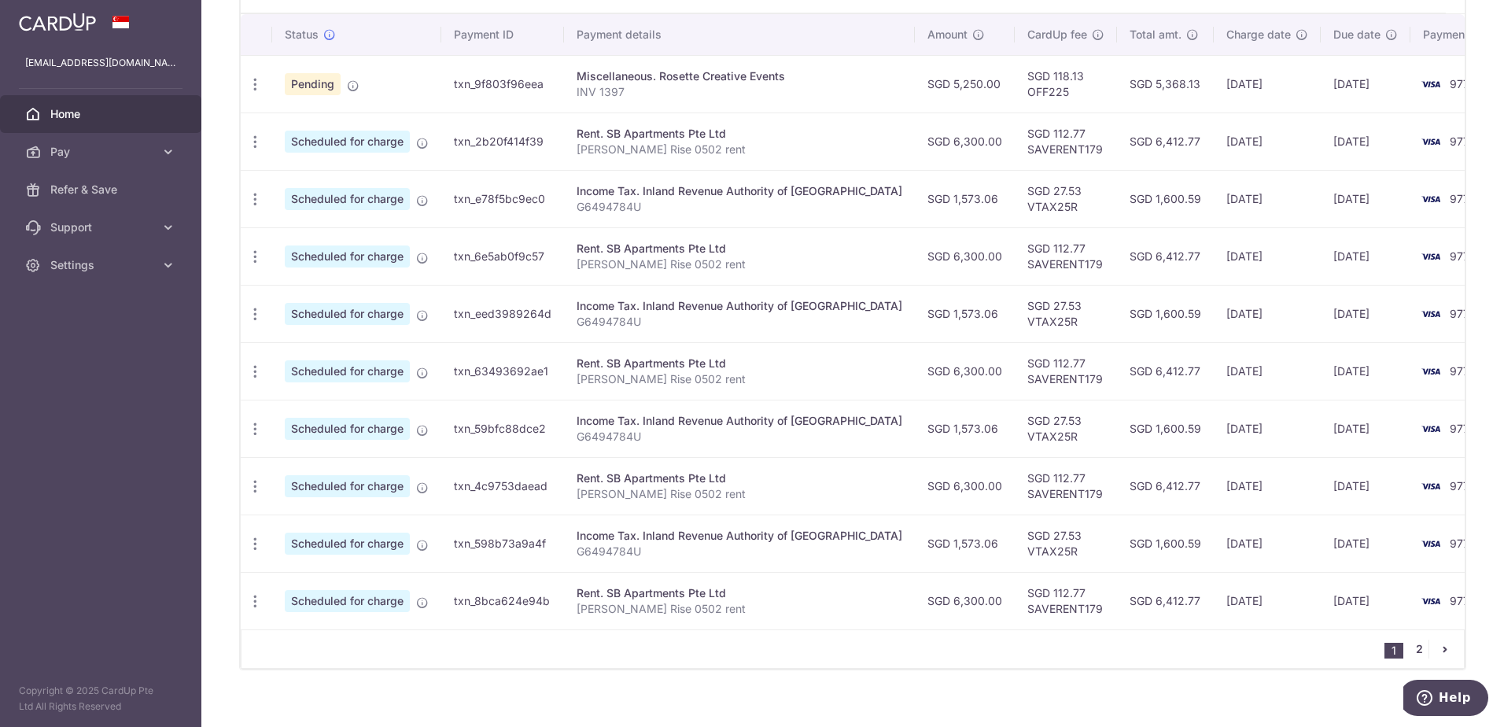
click at [1409, 658] on link "2" at bounding box center [1418, 648] width 19 height 19
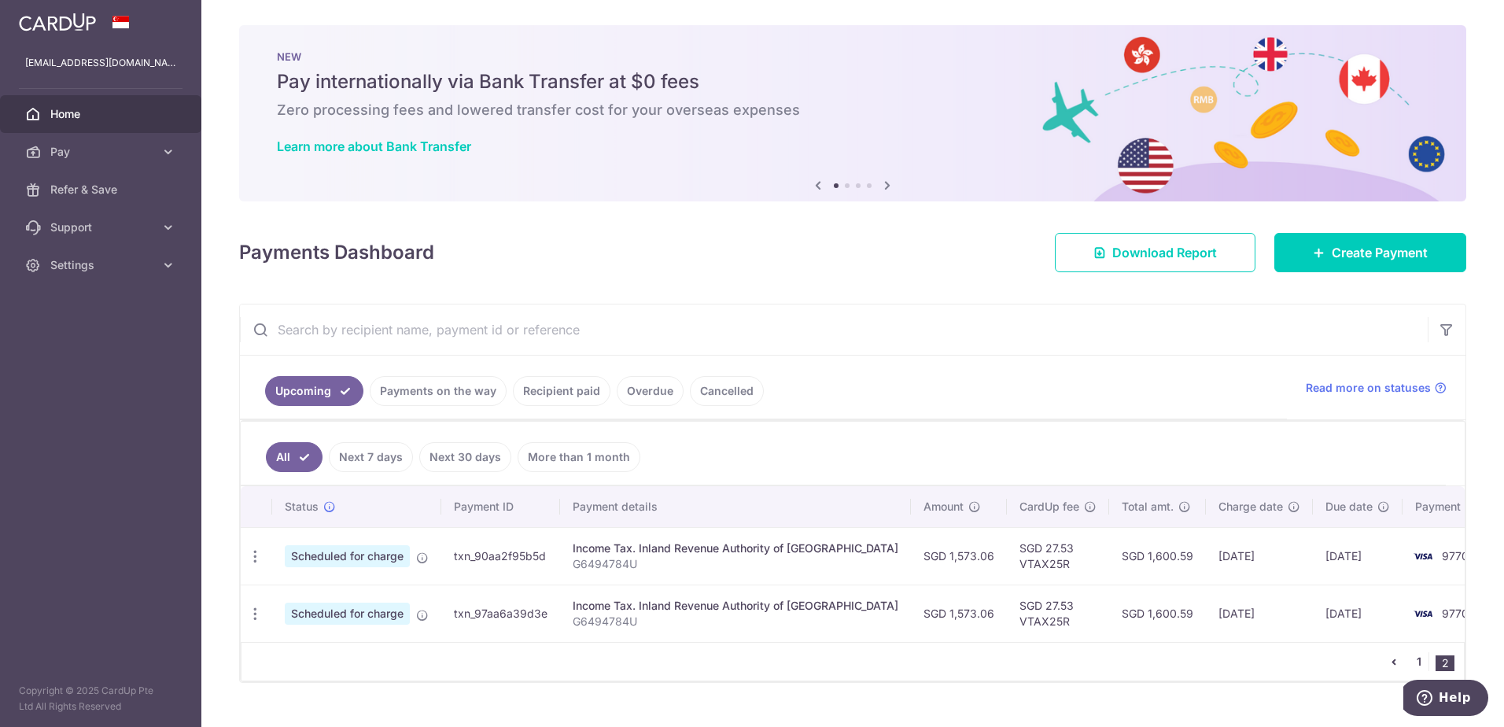
click at [1409, 661] on link "1" at bounding box center [1418, 661] width 19 height 19
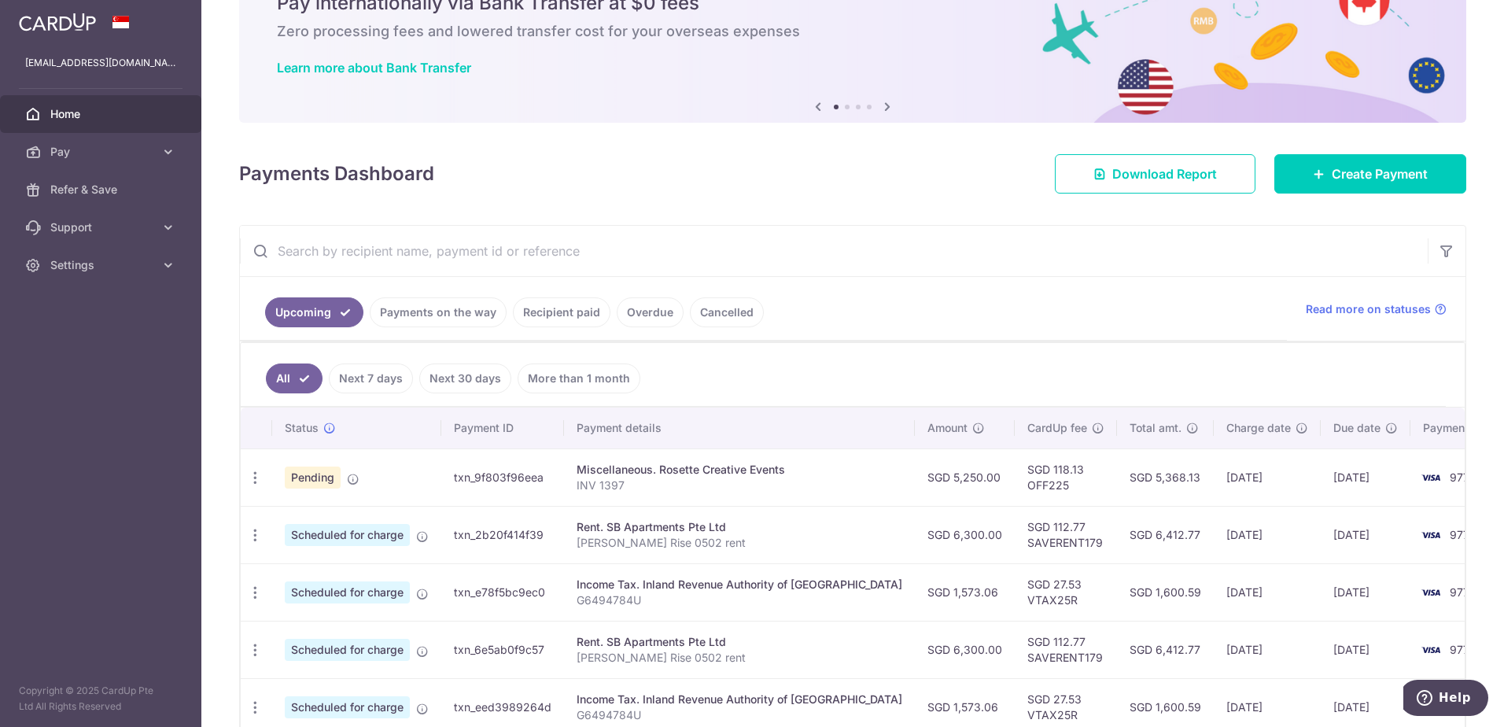
scroll to position [236, 0]
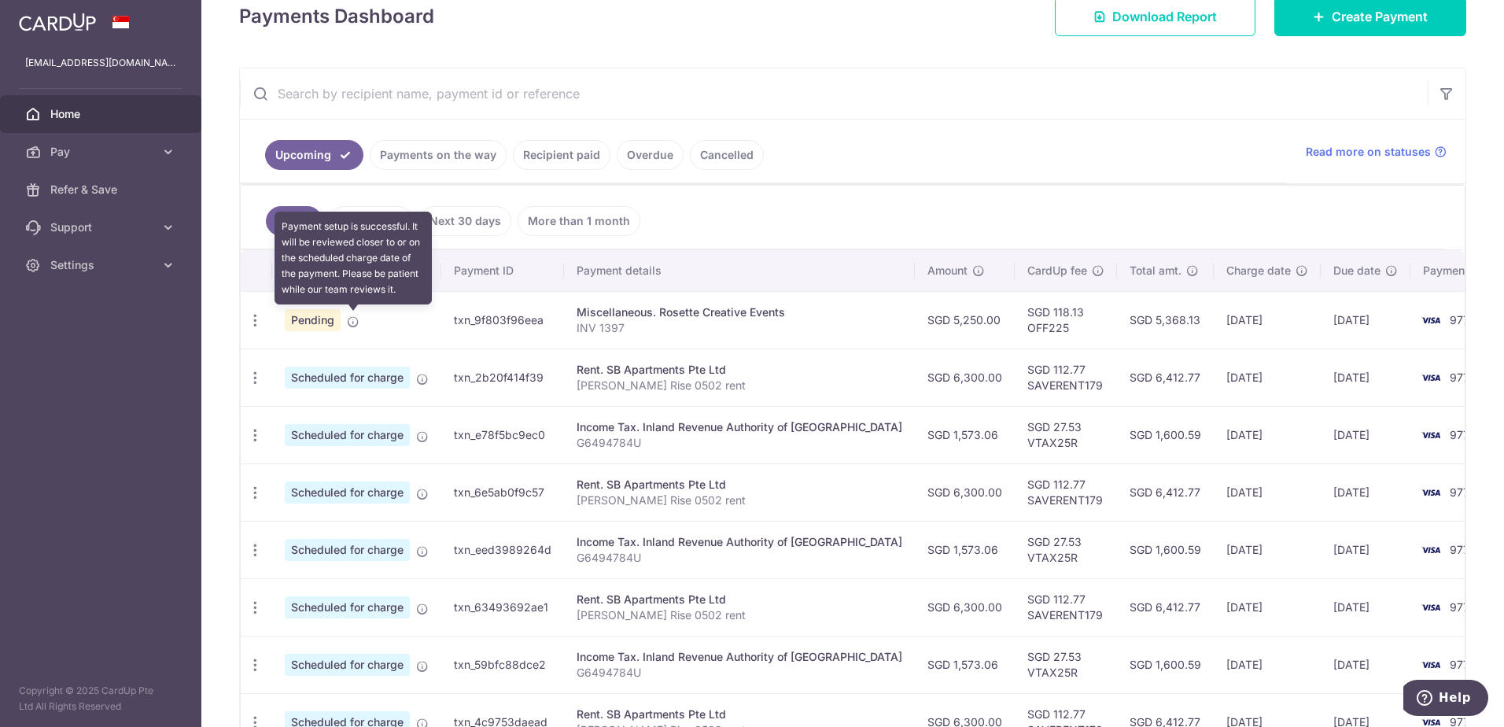
click at [352, 317] on icon at bounding box center [353, 321] width 13 height 13
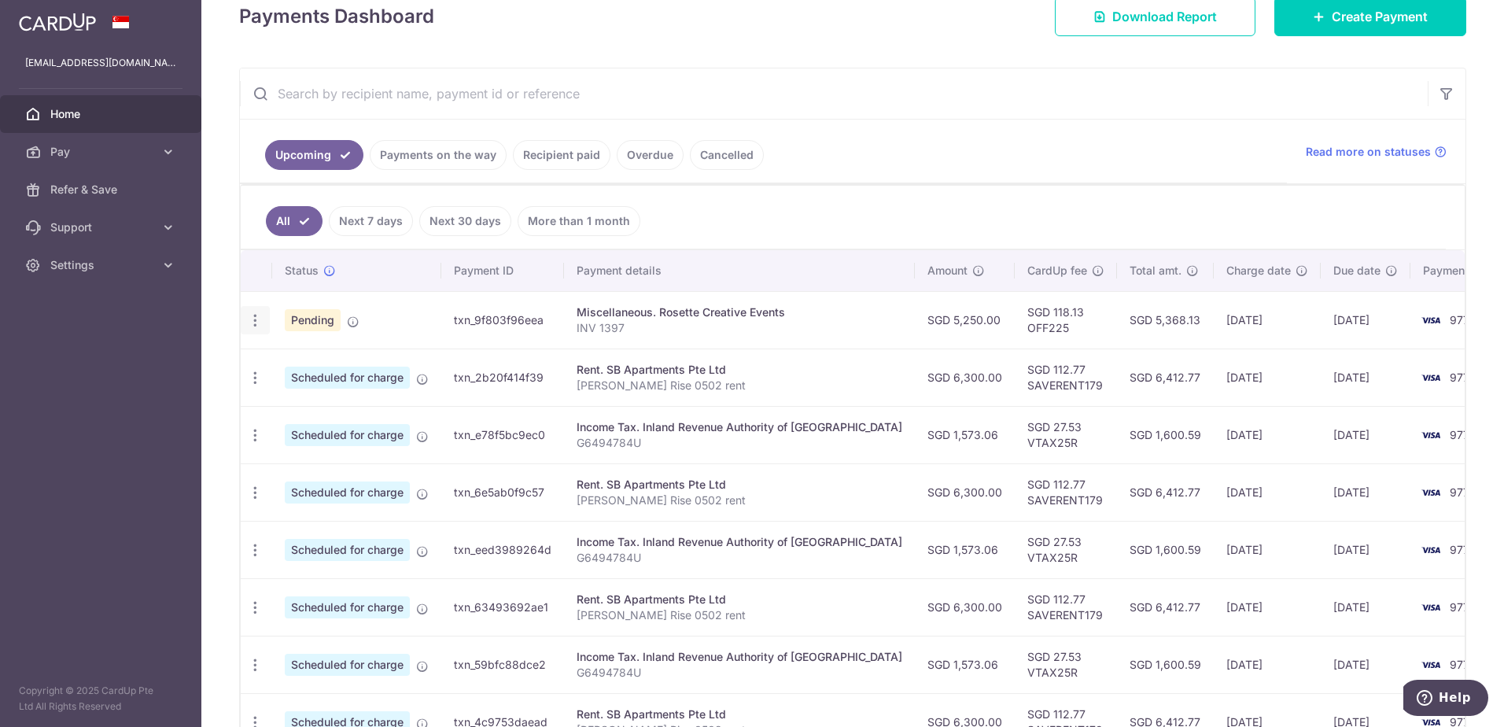
click at [250, 322] on icon "button" at bounding box center [255, 320] width 17 height 17
